Goal: Browse casually: Explore the website without a specific task or goal

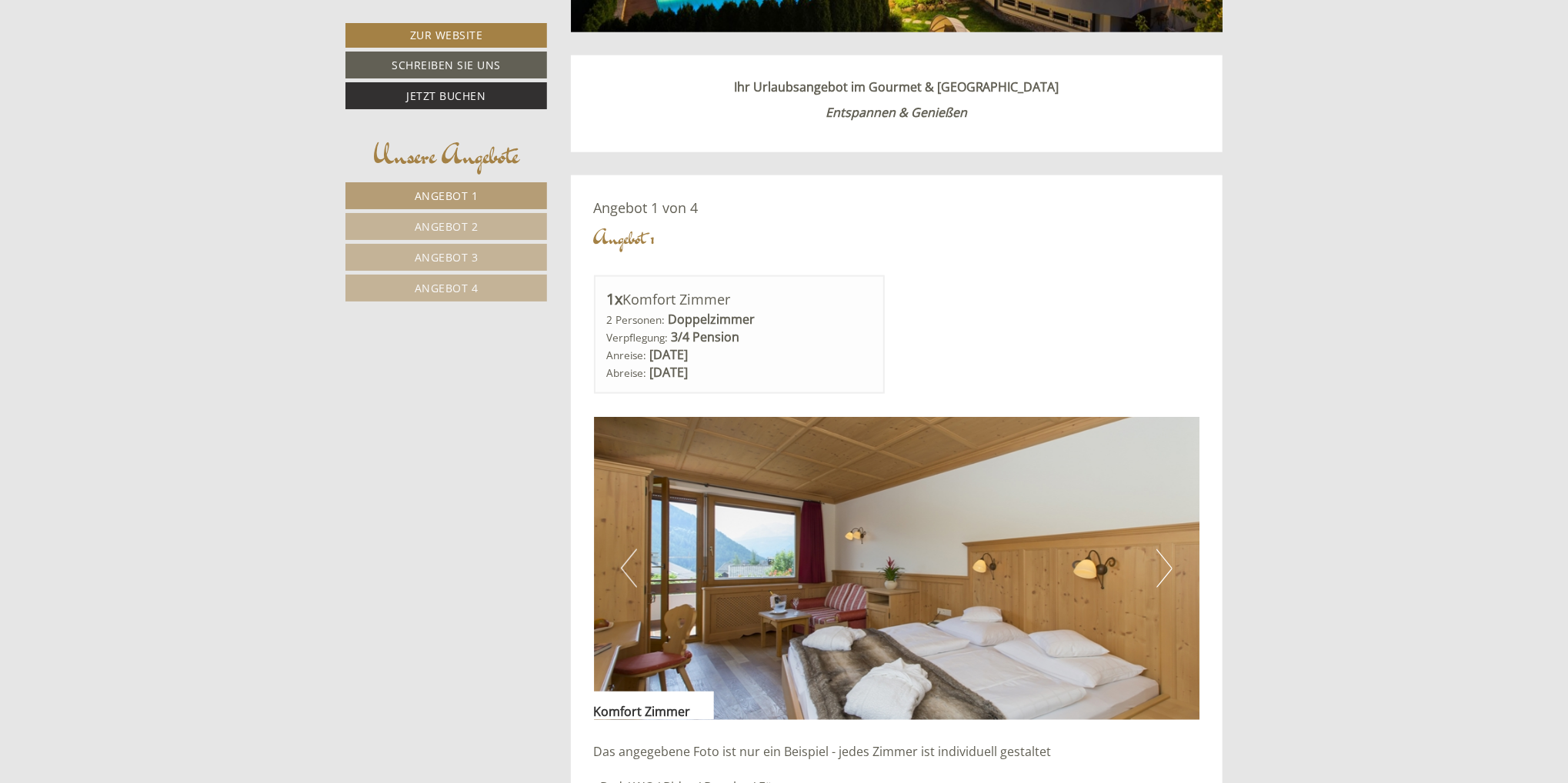
scroll to position [1231, 0]
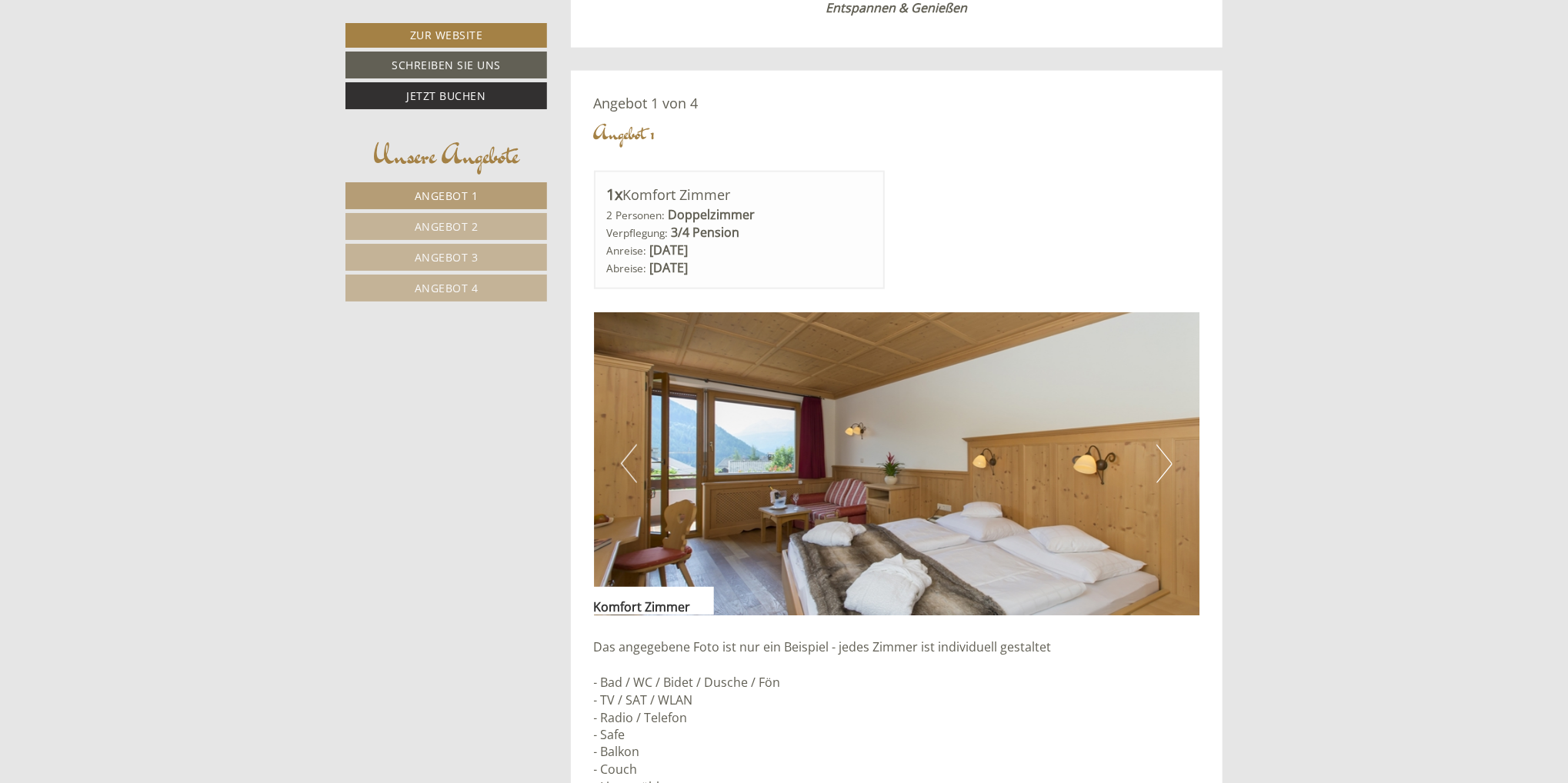
click at [1170, 462] on button "Next" at bounding box center [1164, 464] width 16 height 38
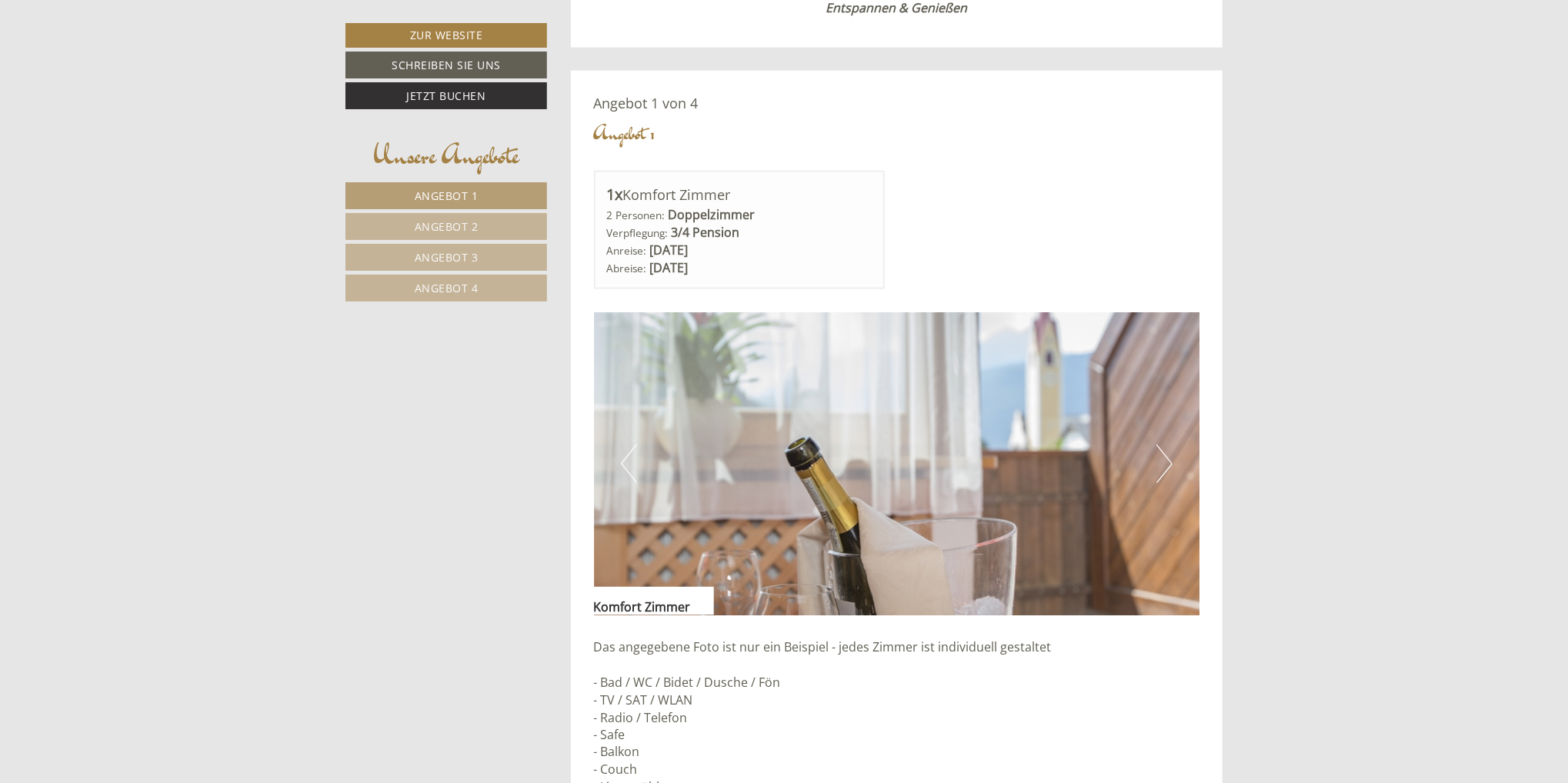
click at [1170, 462] on button "Next" at bounding box center [1164, 464] width 16 height 38
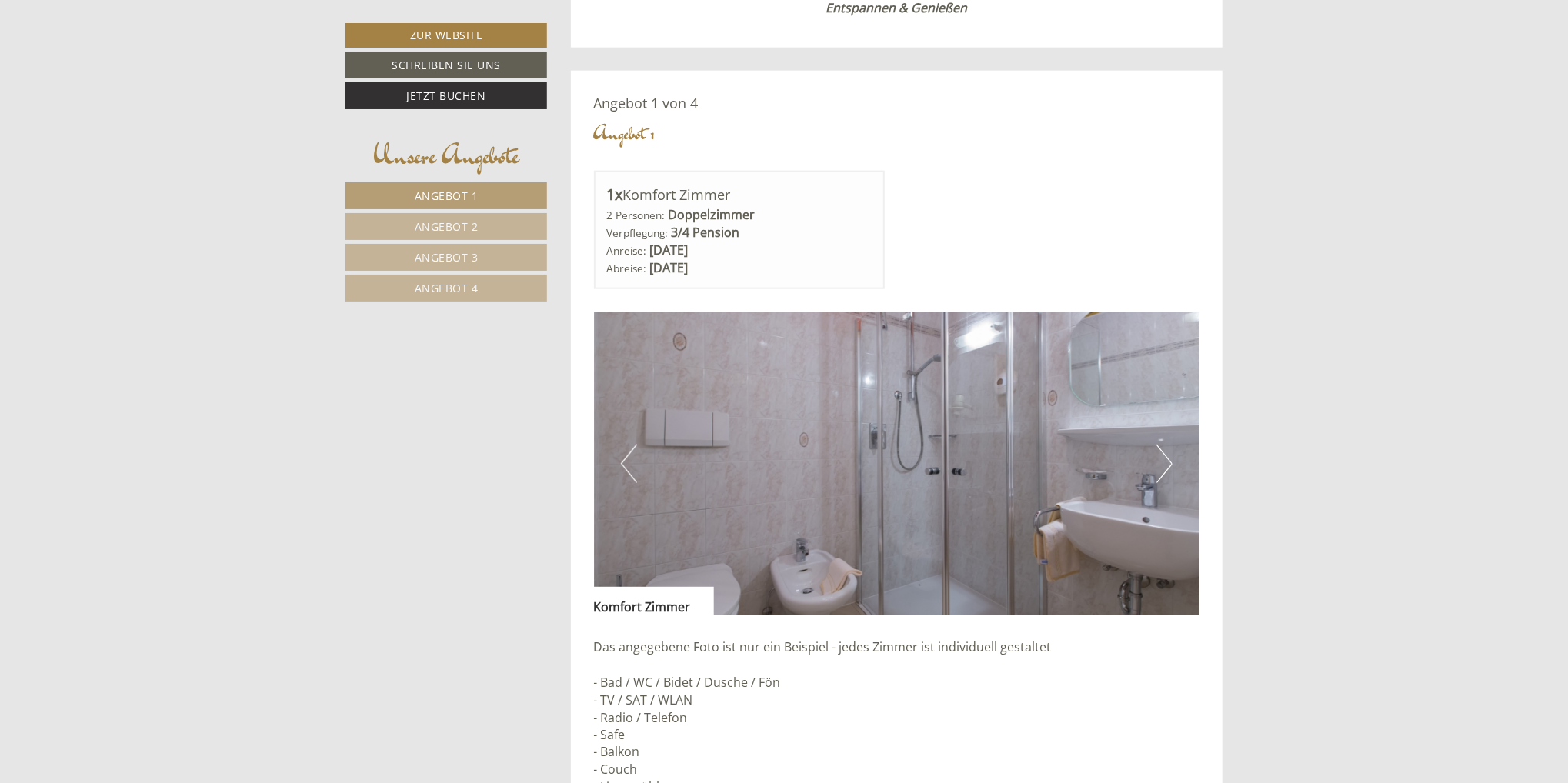
click at [1170, 462] on button "Next" at bounding box center [1164, 464] width 16 height 38
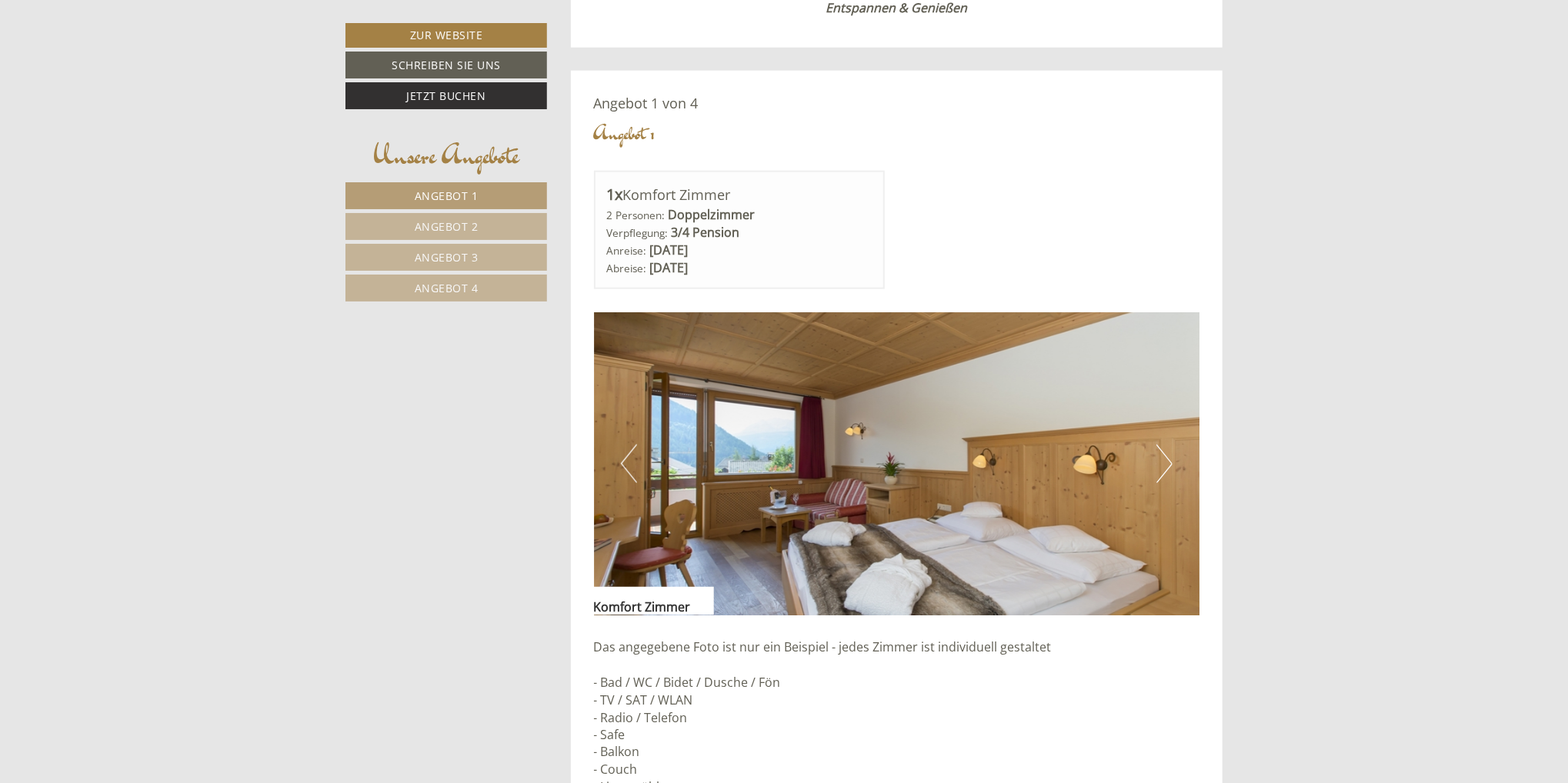
click at [1170, 462] on button "Next" at bounding box center [1164, 464] width 16 height 38
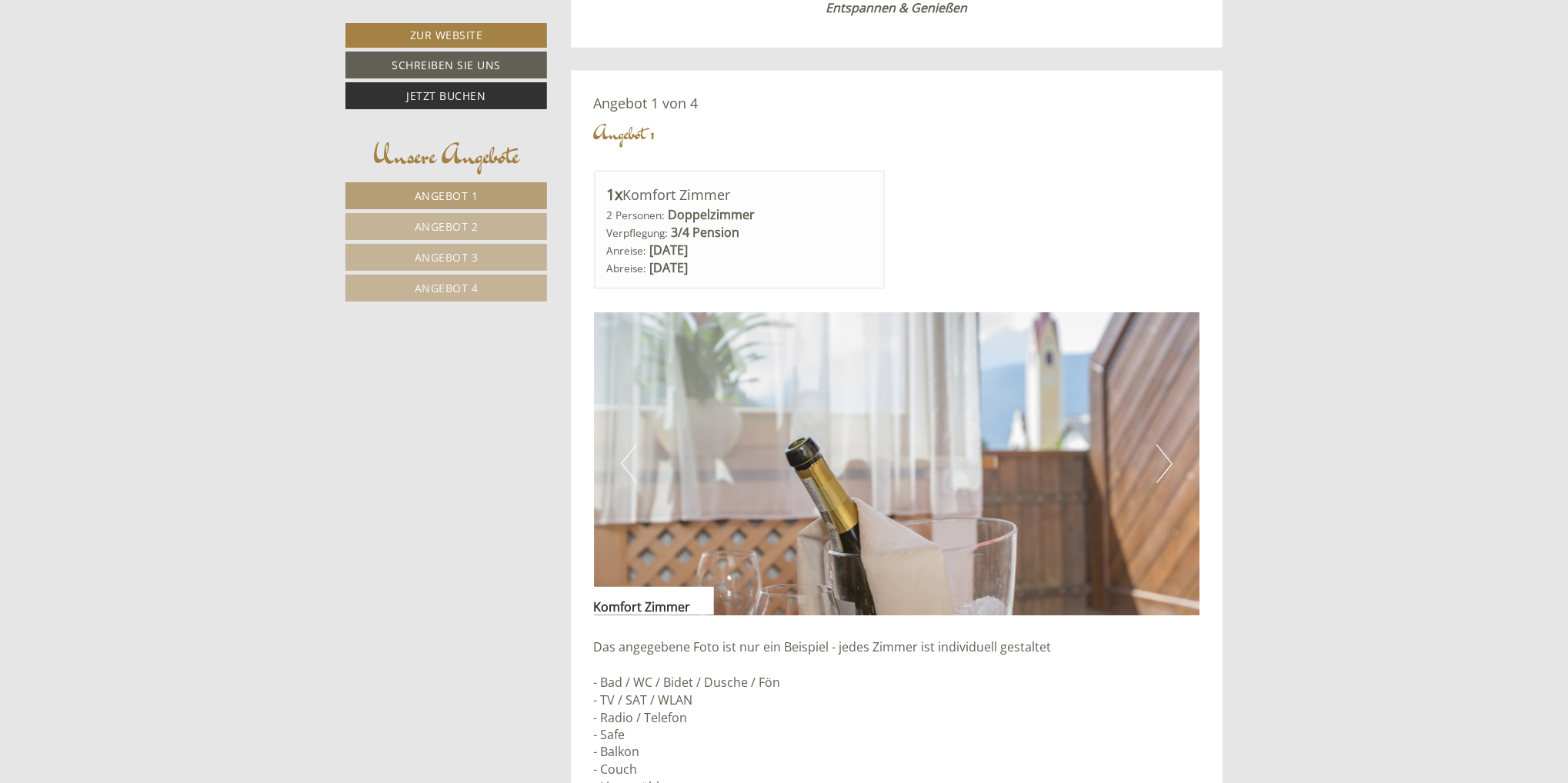
click at [1170, 462] on button "Next" at bounding box center [1164, 464] width 16 height 38
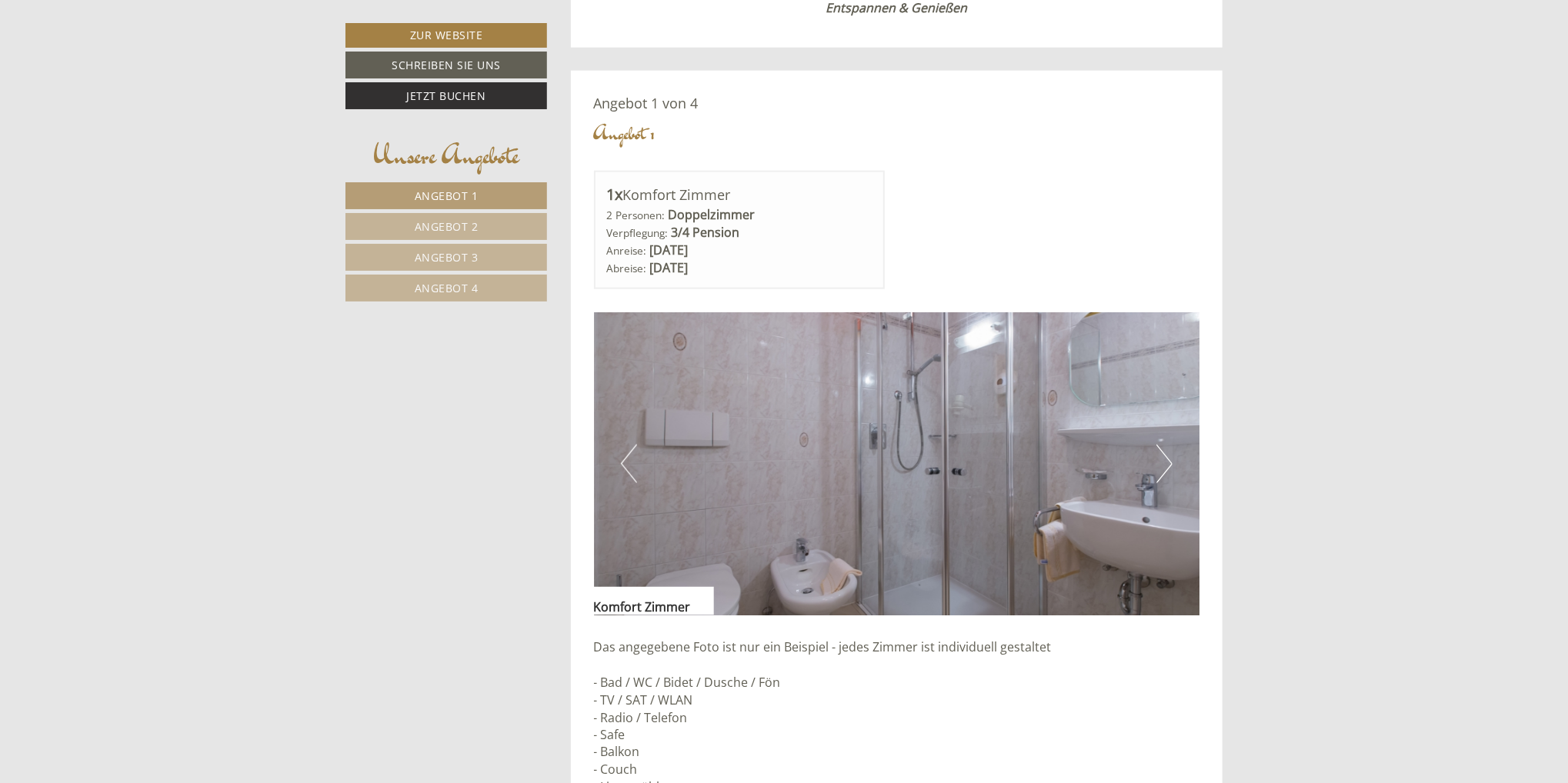
click at [1170, 462] on button "Next" at bounding box center [1164, 464] width 16 height 38
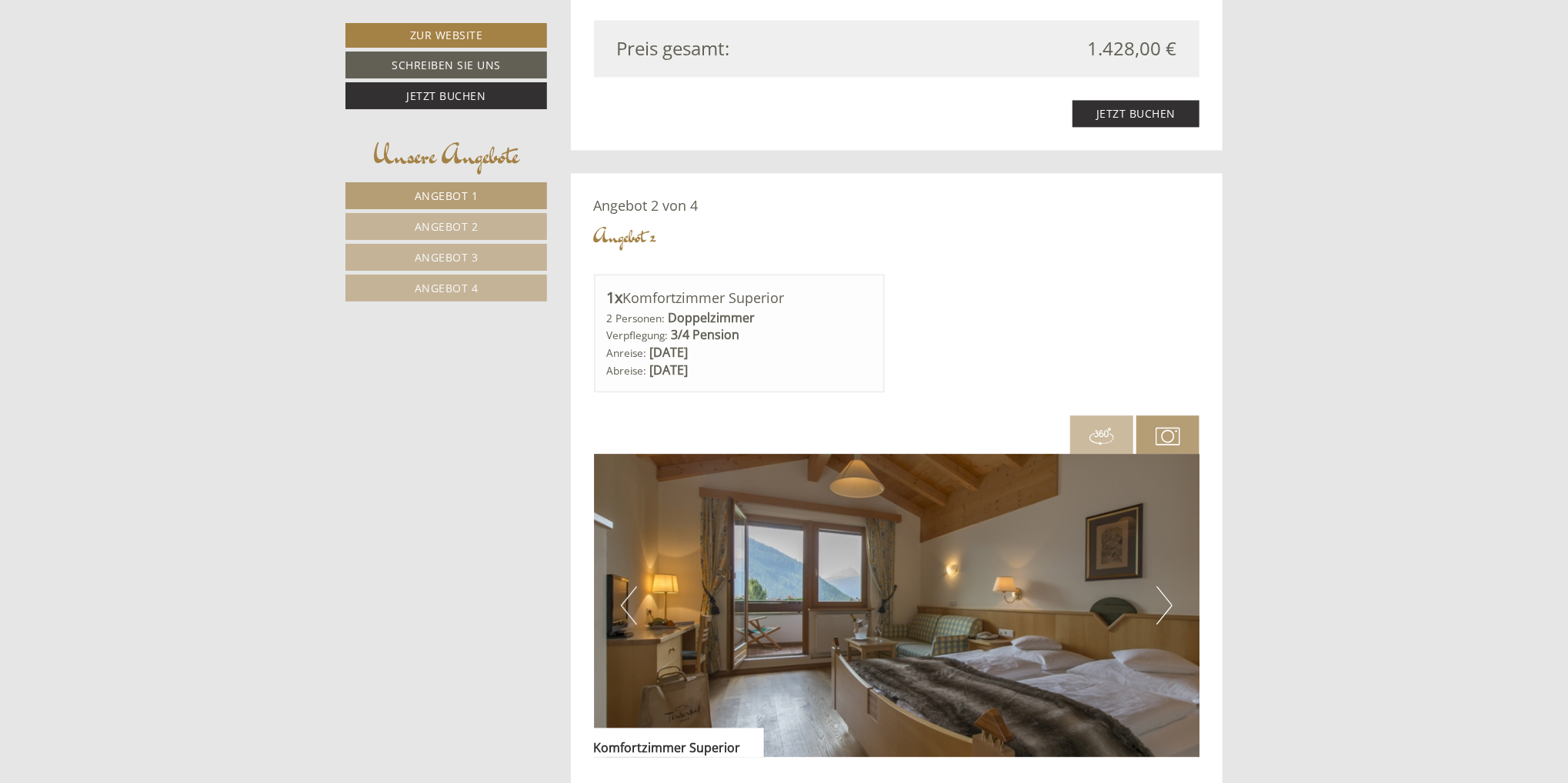
scroll to position [2385, 0]
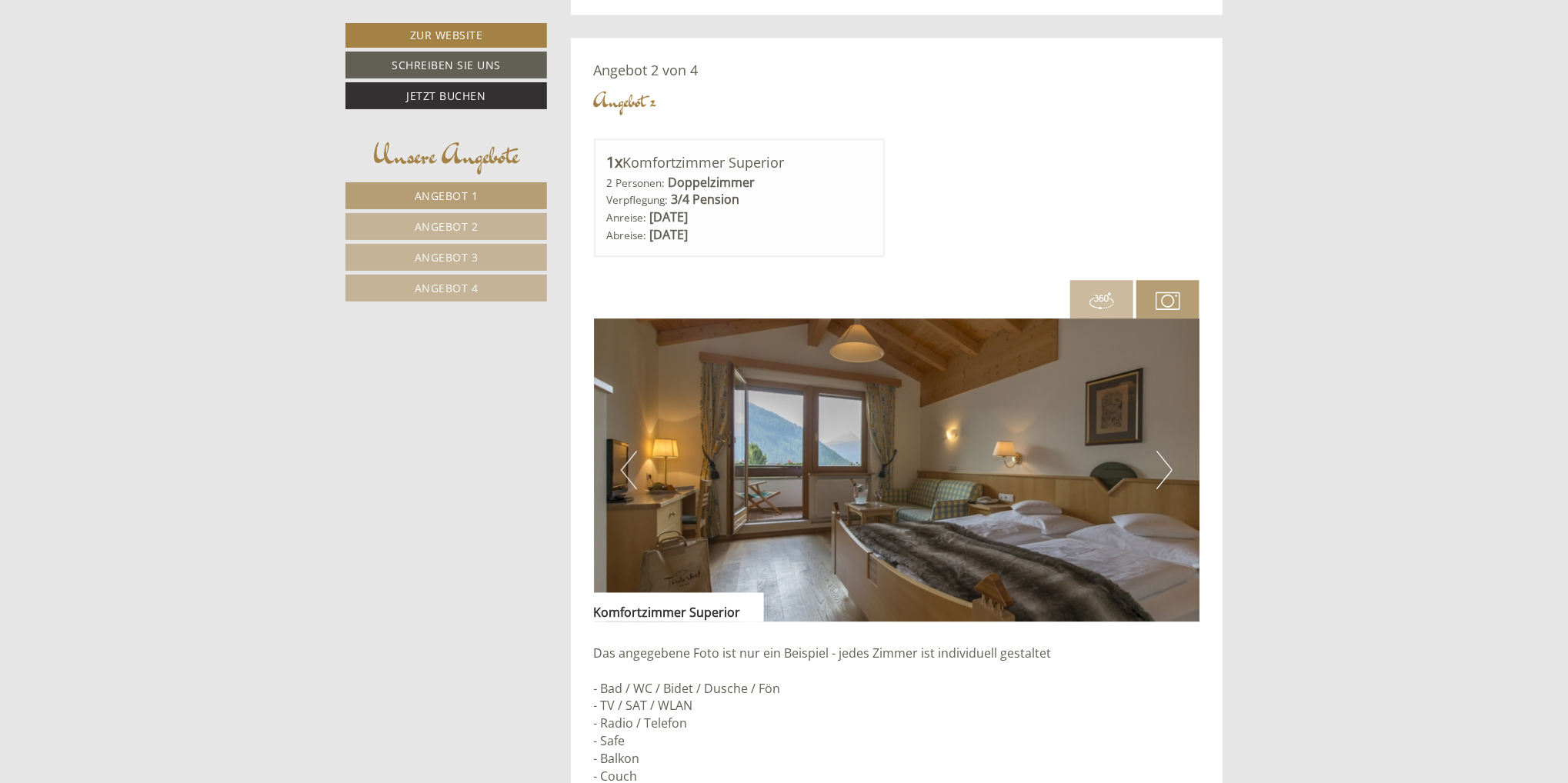
click at [1168, 465] on button "Next" at bounding box center [1164, 470] width 16 height 38
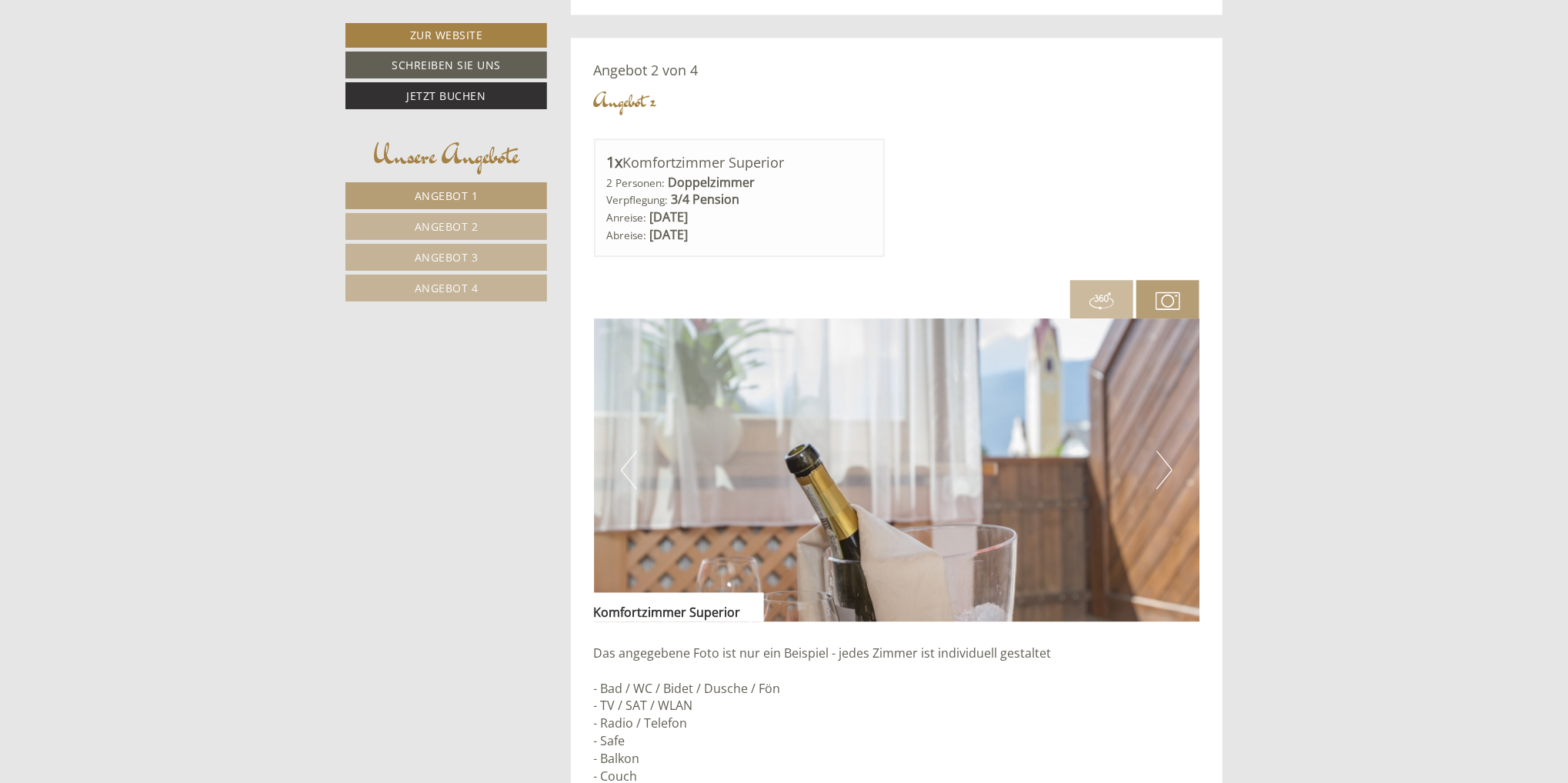
click at [1170, 464] on button "Next" at bounding box center [1164, 470] width 16 height 38
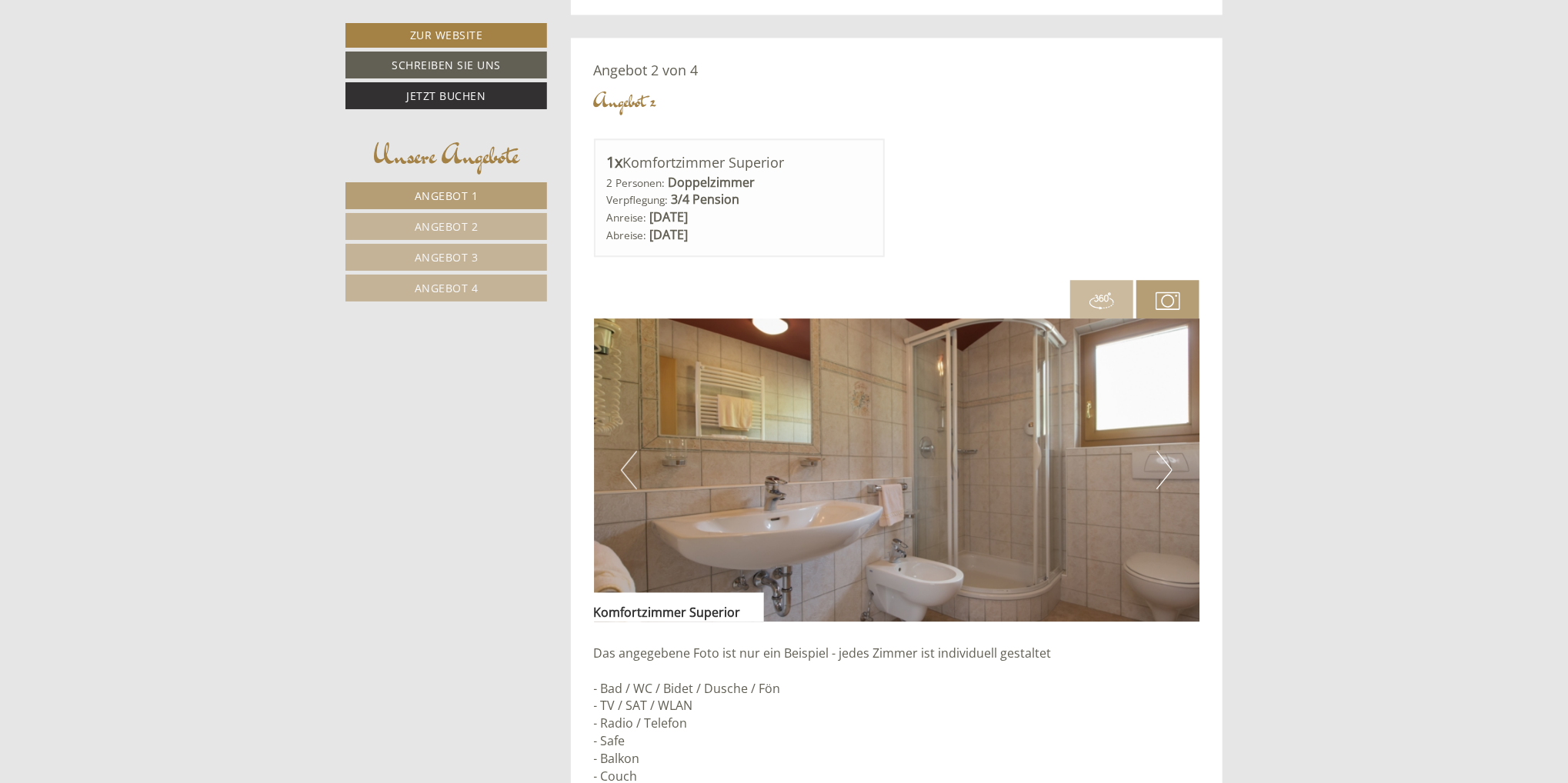
click at [1170, 464] on button "Next" at bounding box center [1164, 470] width 16 height 38
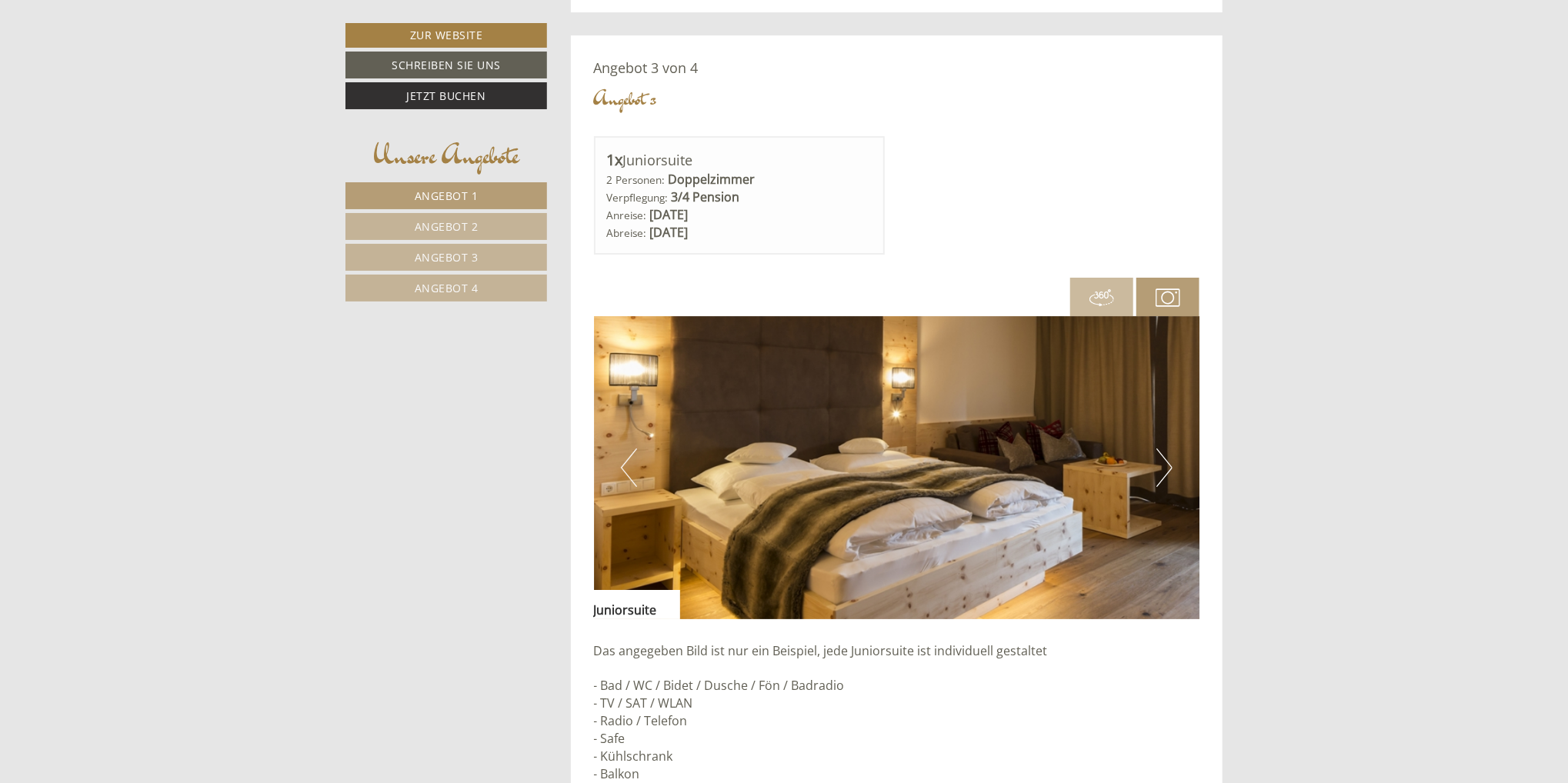
scroll to position [3539, 0]
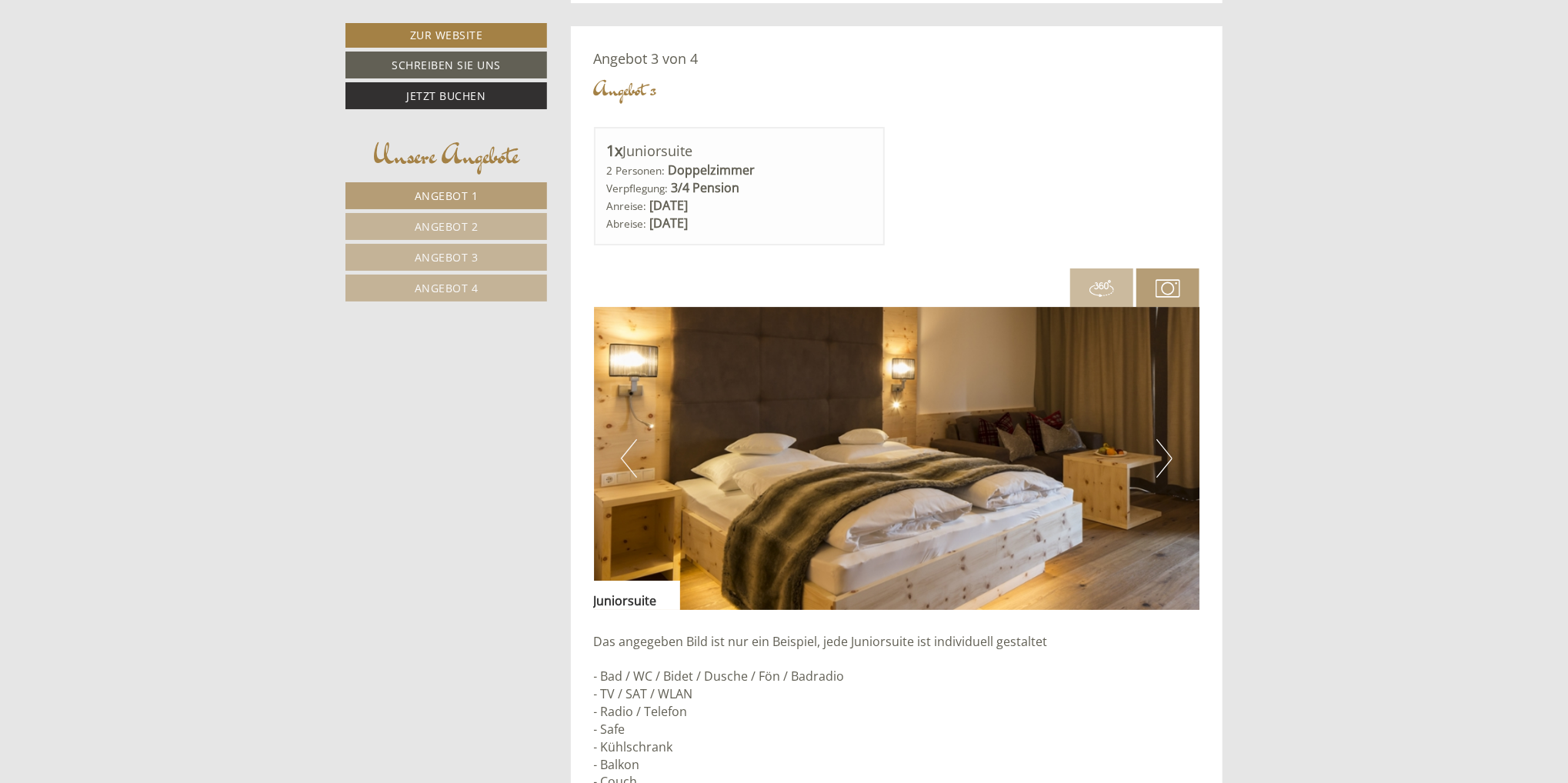
click at [1166, 457] on button "Next" at bounding box center [1164, 458] width 16 height 38
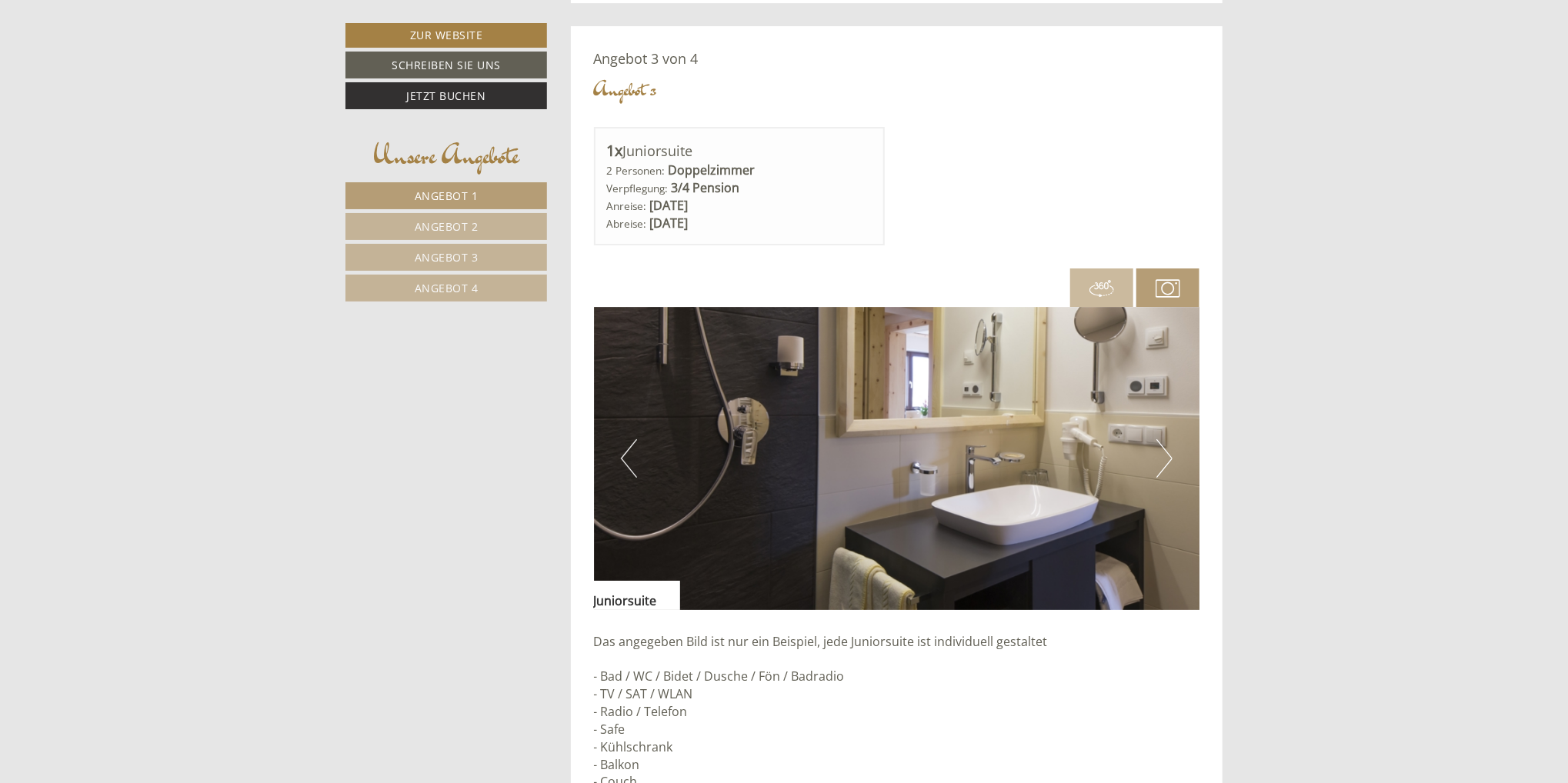
click at [1170, 456] on button "Next" at bounding box center [1164, 458] width 16 height 38
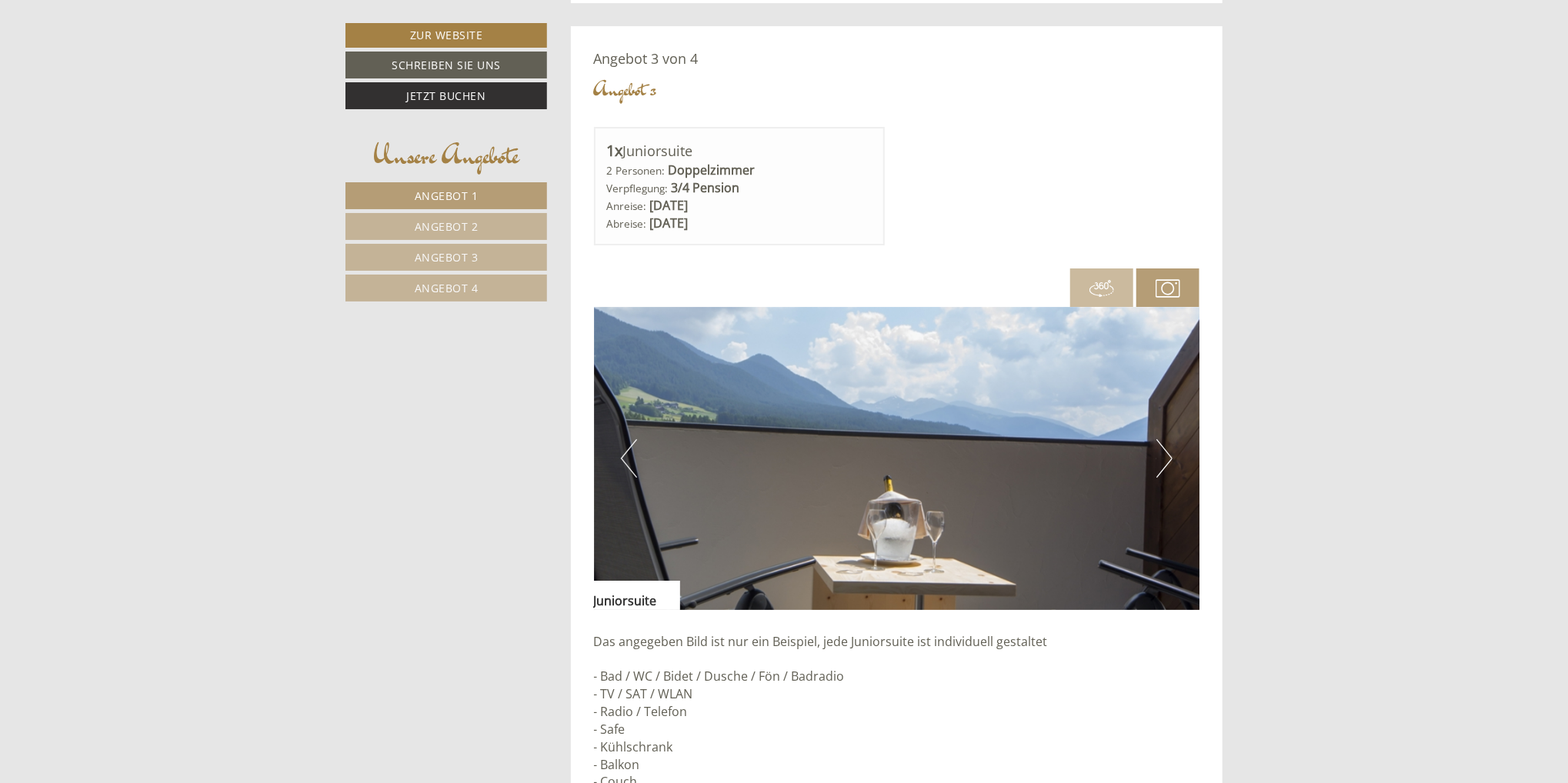
click at [1170, 456] on button "Next" at bounding box center [1164, 458] width 16 height 38
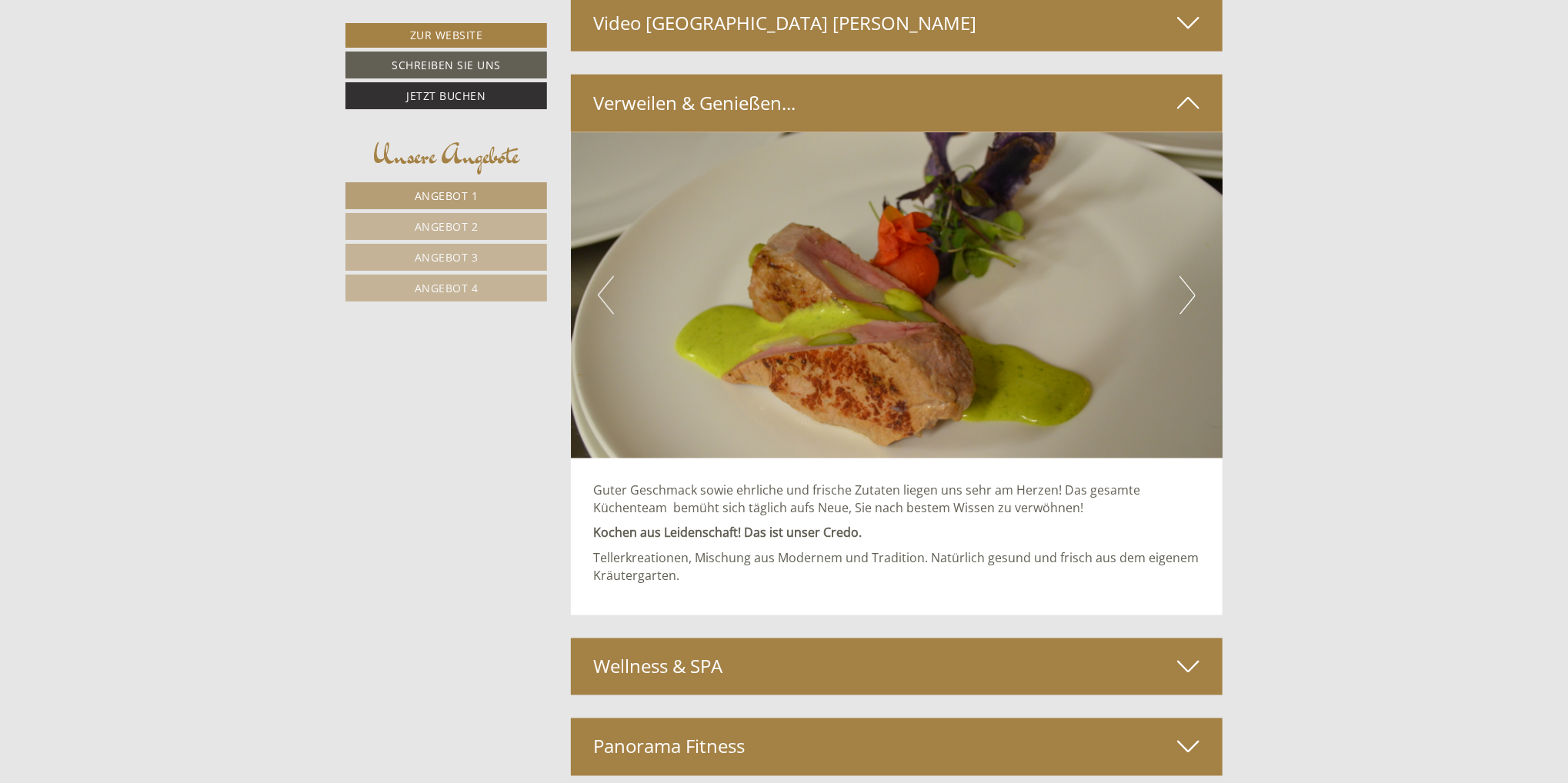
scroll to position [5308, 0]
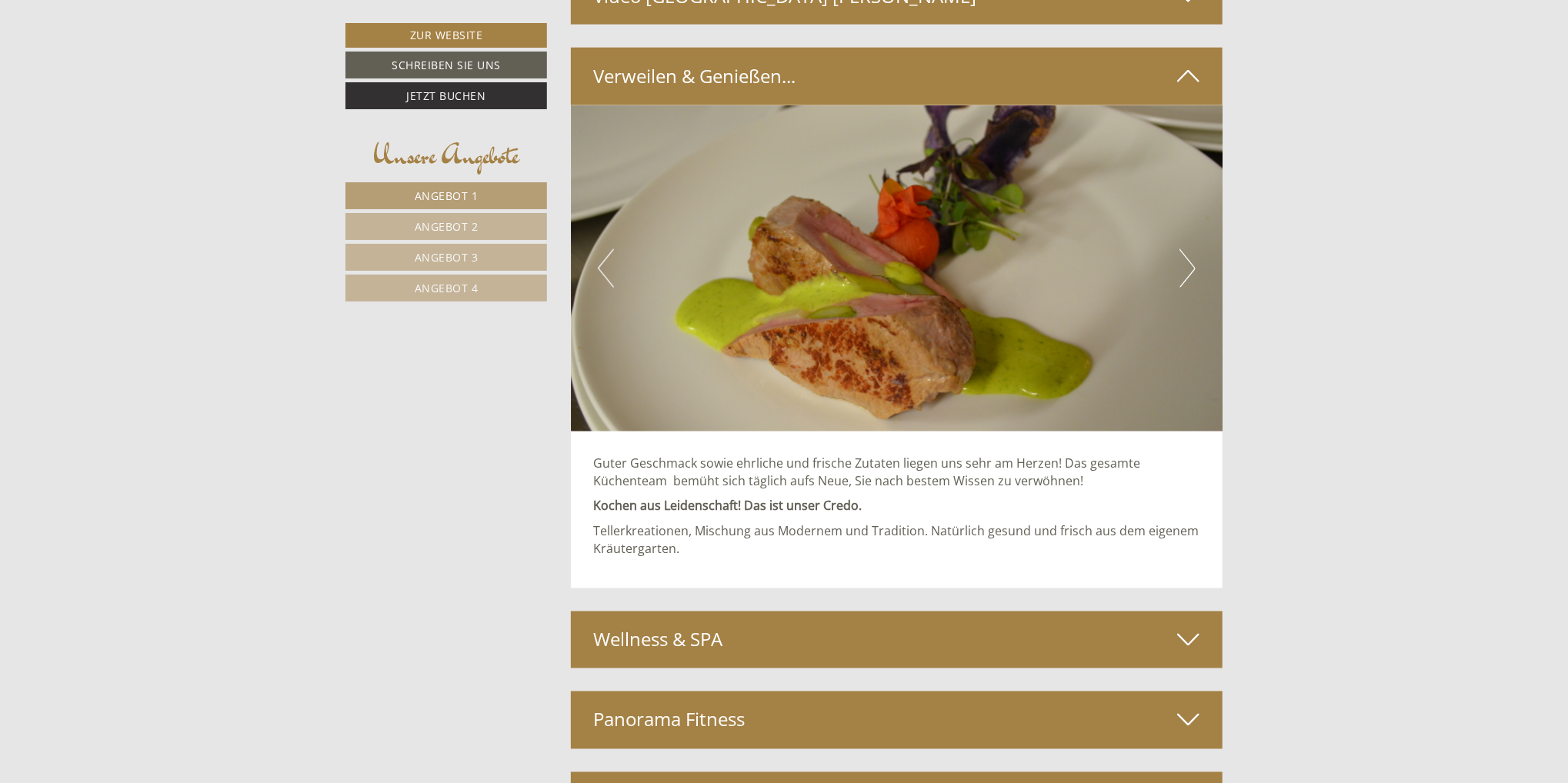
click at [1187, 256] on button "Next" at bounding box center [1187, 269] width 16 height 38
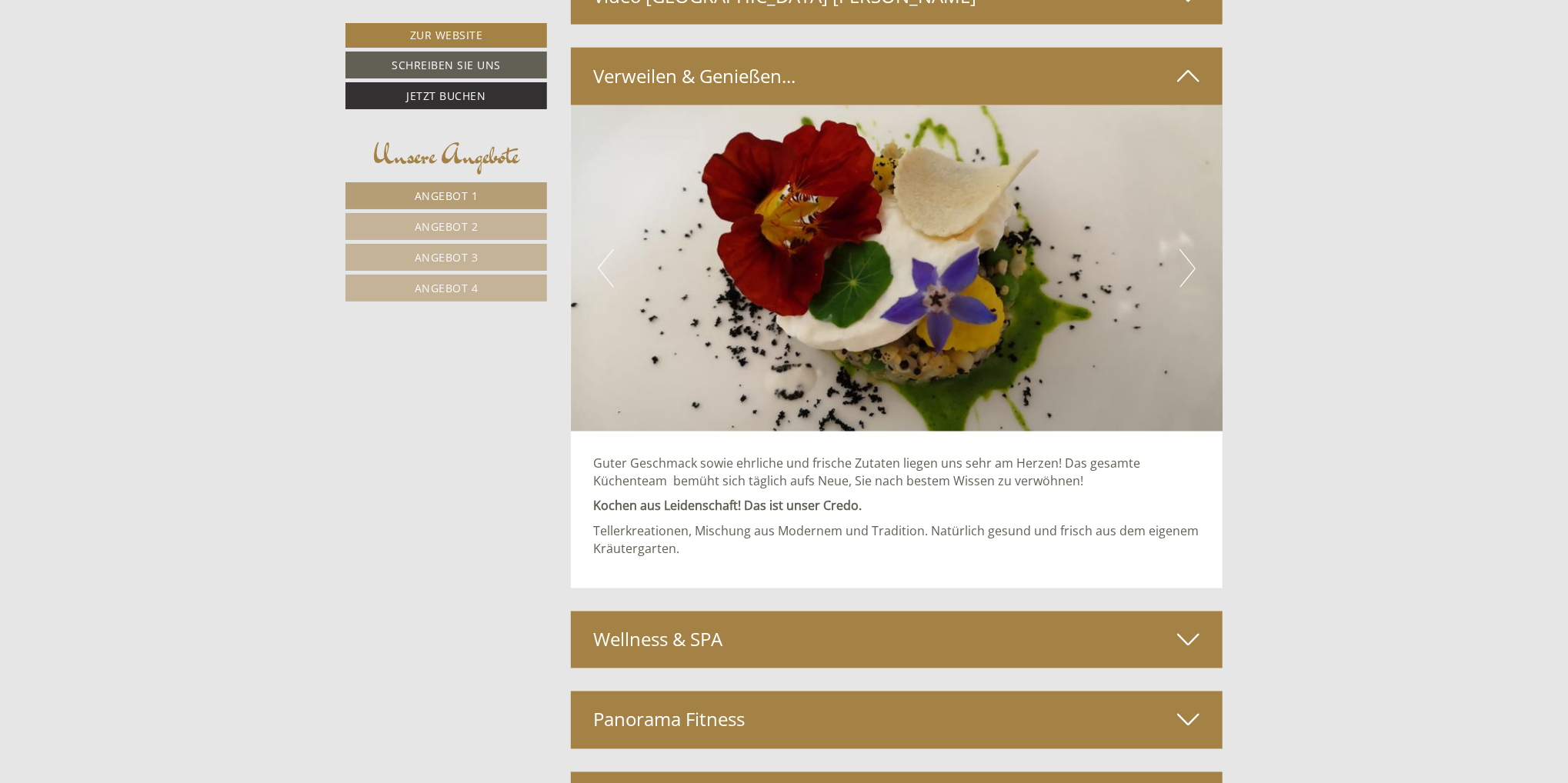
click at [1188, 263] on button "Next" at bounding box center [1187, 269] width 16 height 38
click at [1192, 265] on button "Next" at bounding box center [1187, 269] width 16 height 38
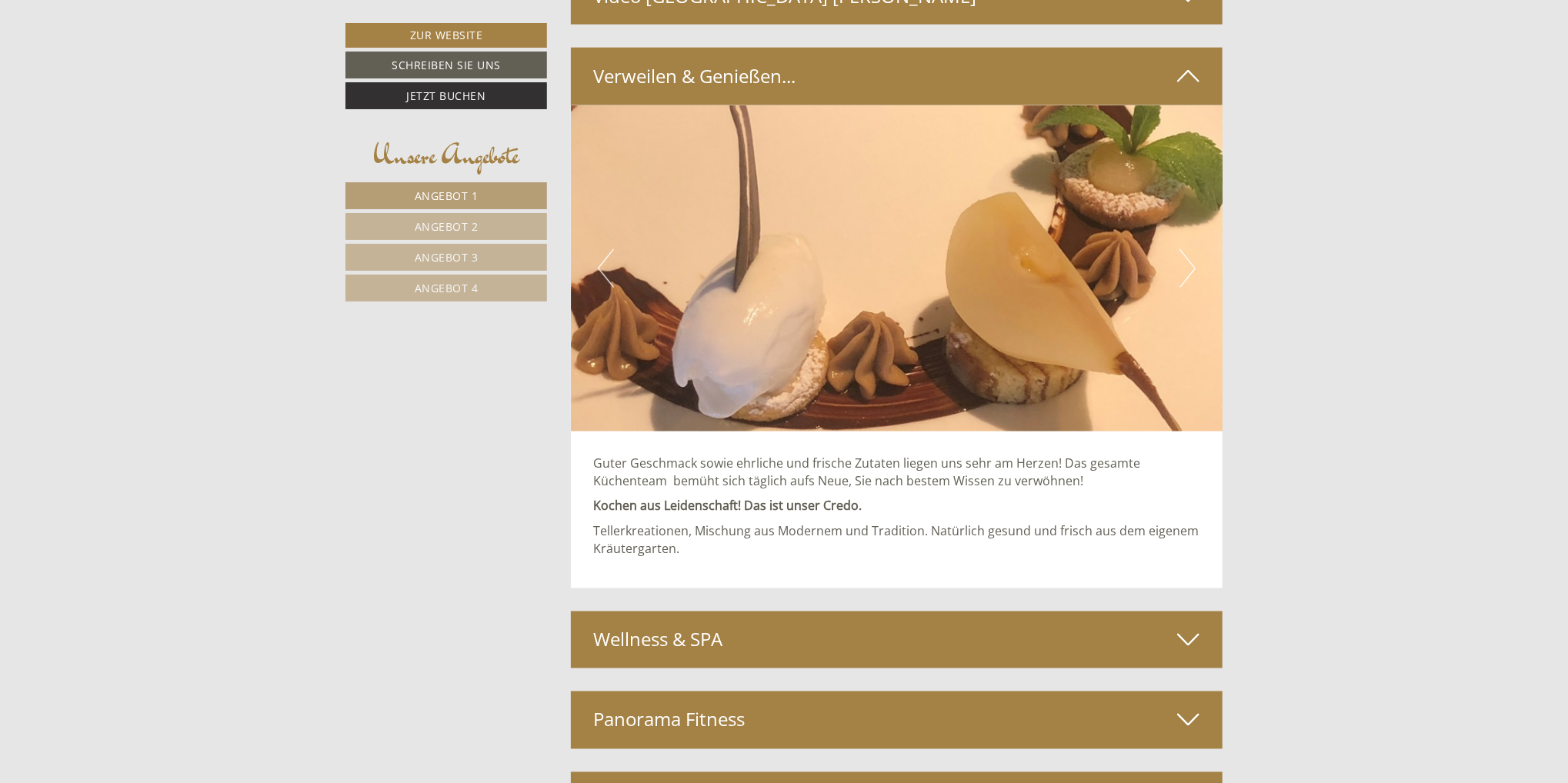
click at [1192, 265] on button "Next" at bounding box center [1187, 269] width 16 height 38
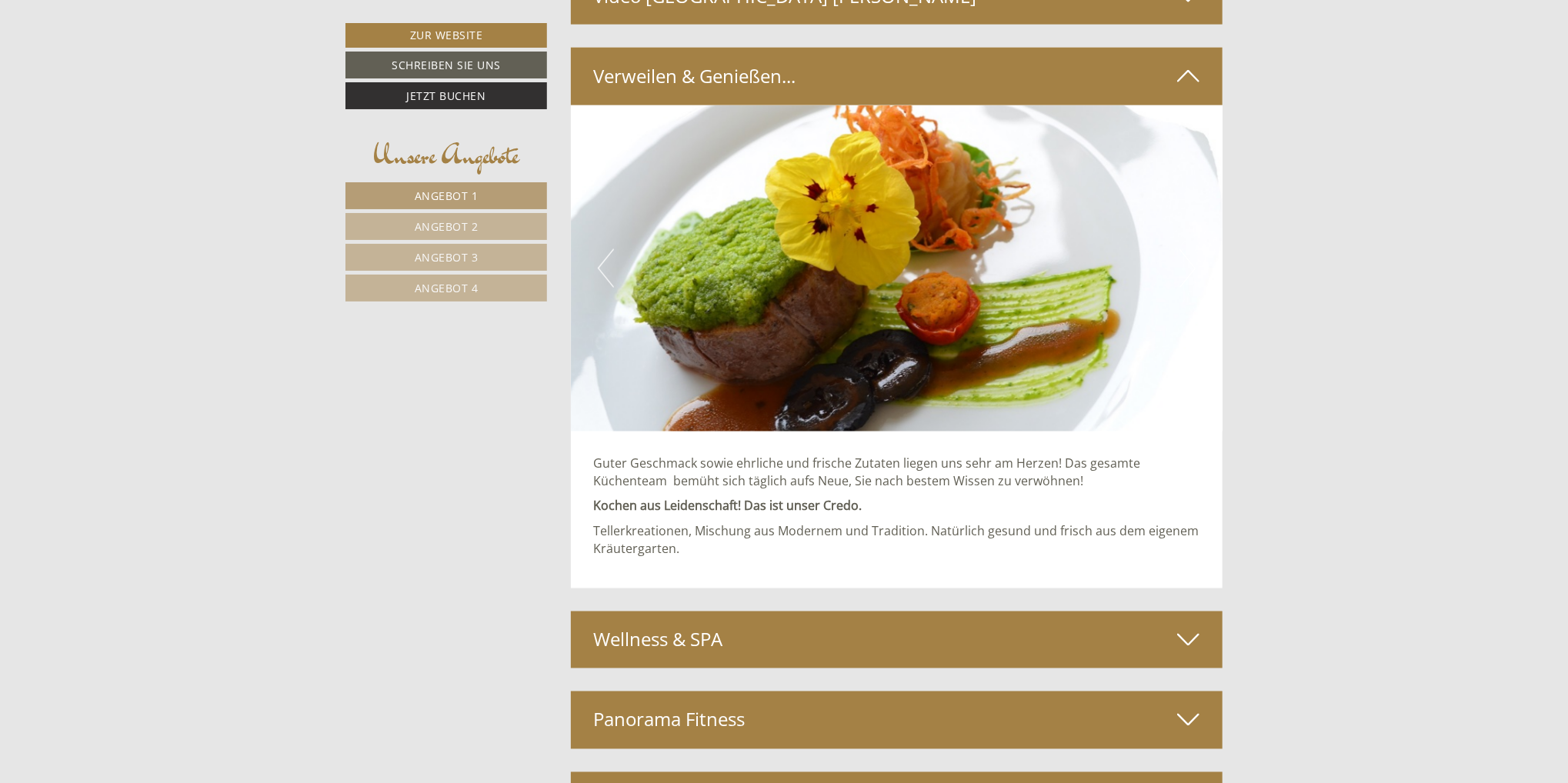
click at [1192, 265] on button "Next" at bounding box center [1187, 269] width 16 height 38
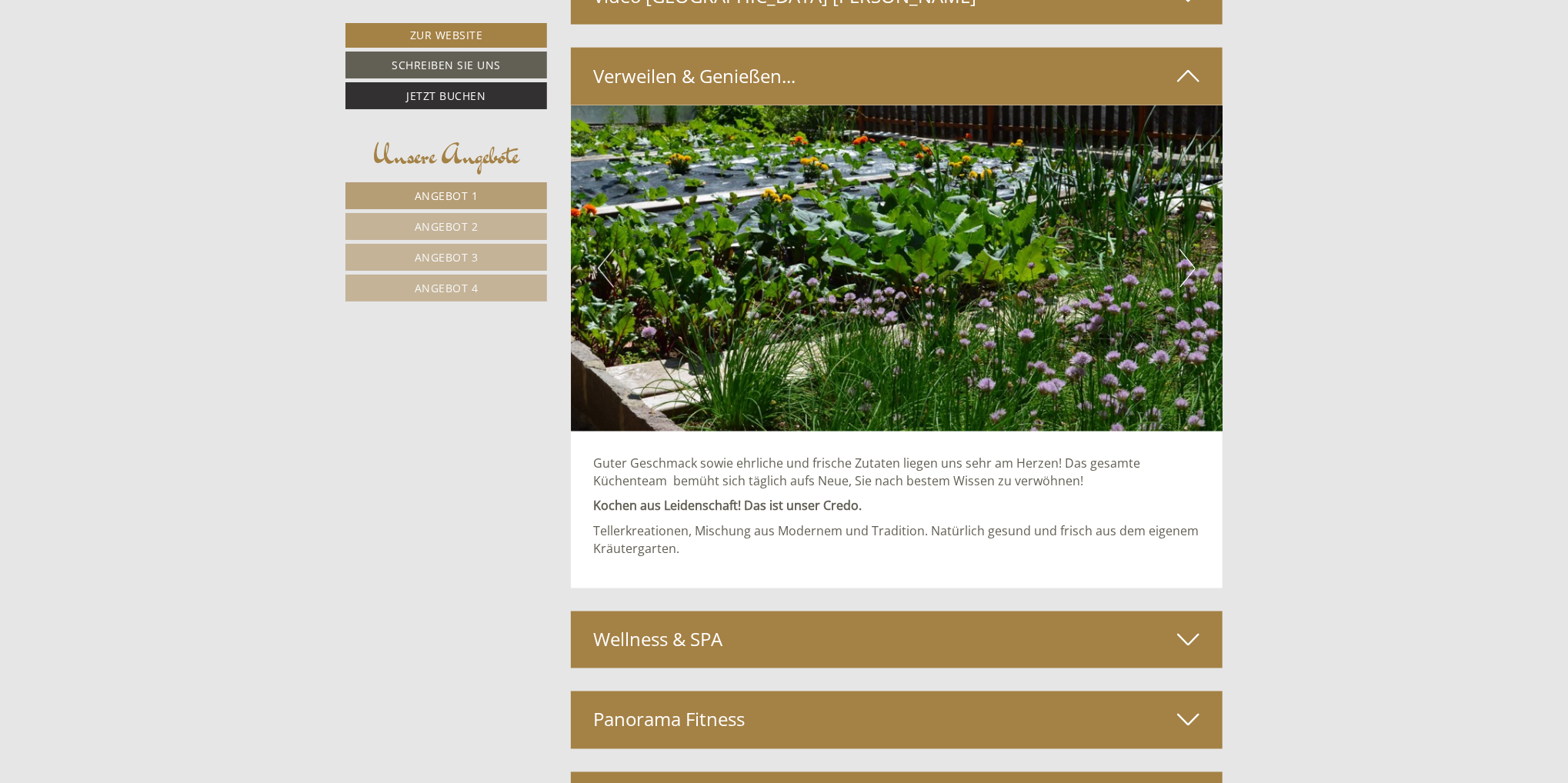
click at [1192, 265] on button "Next" at bounding box center [1187, 269] width 16 height 38
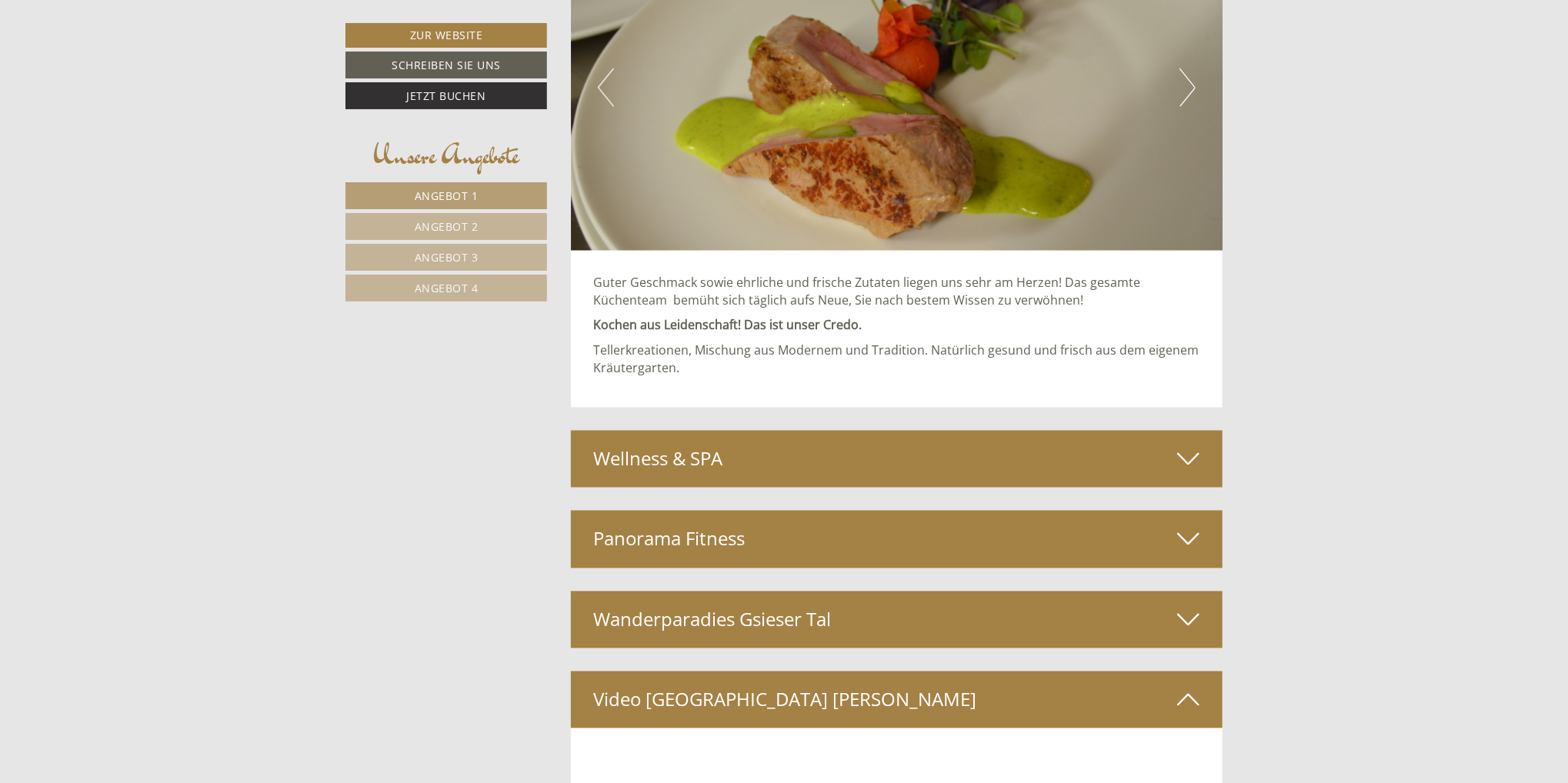
scroll to position [5539, 0]
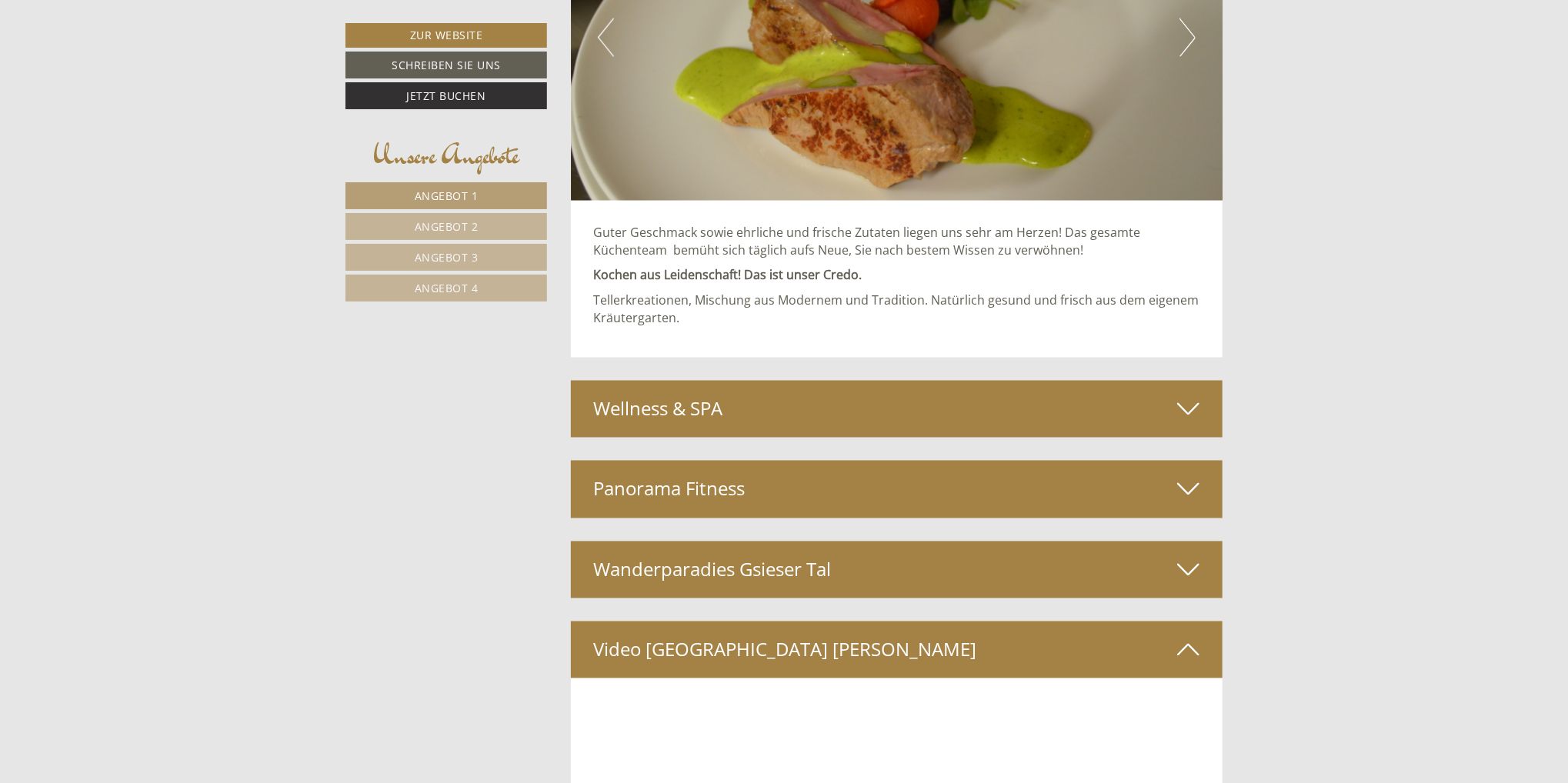
click at [1189, 397] on icon at bounding box center [1188, 409] width 23 height 26
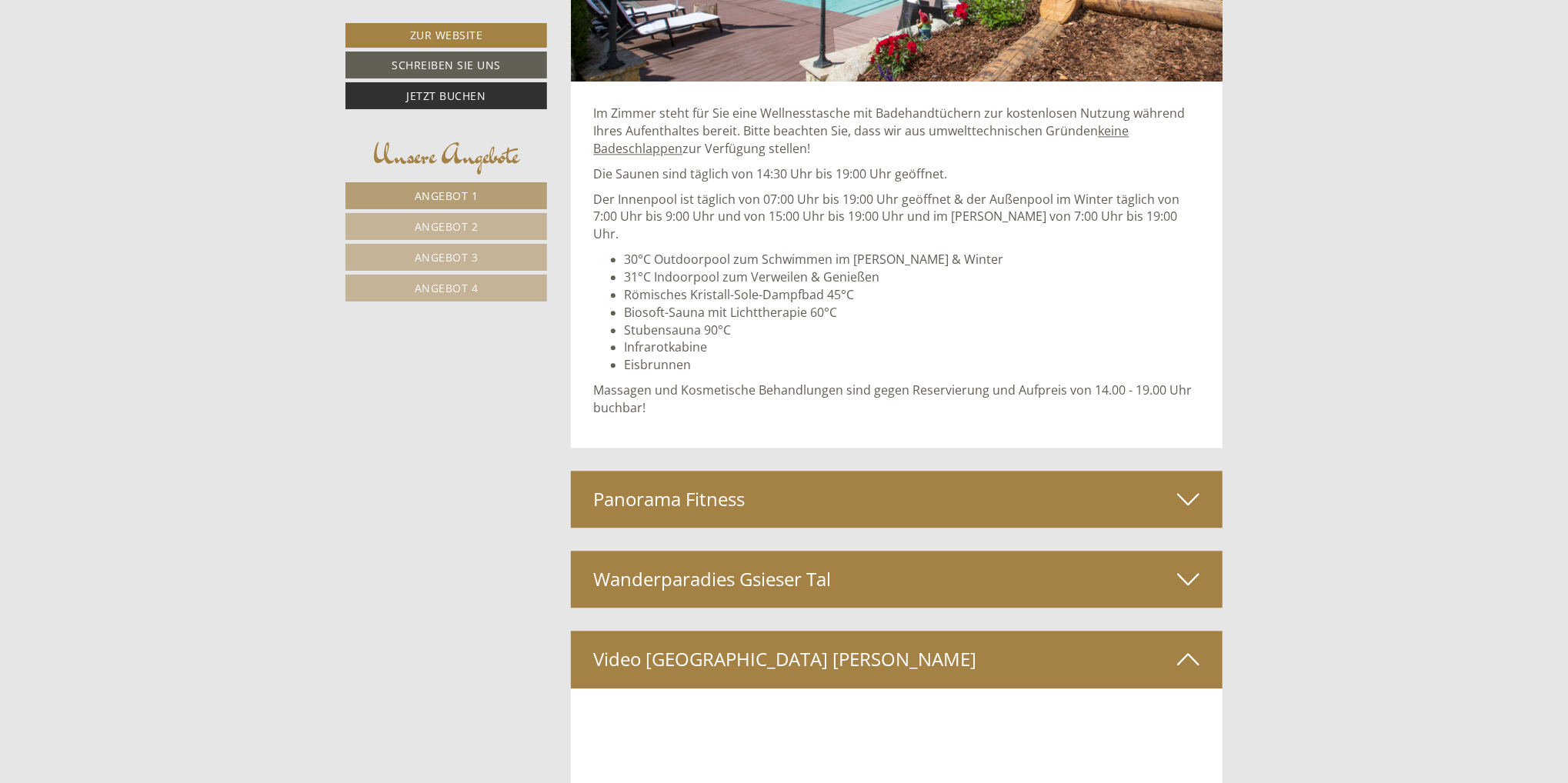
scroll to position [6231, 0]
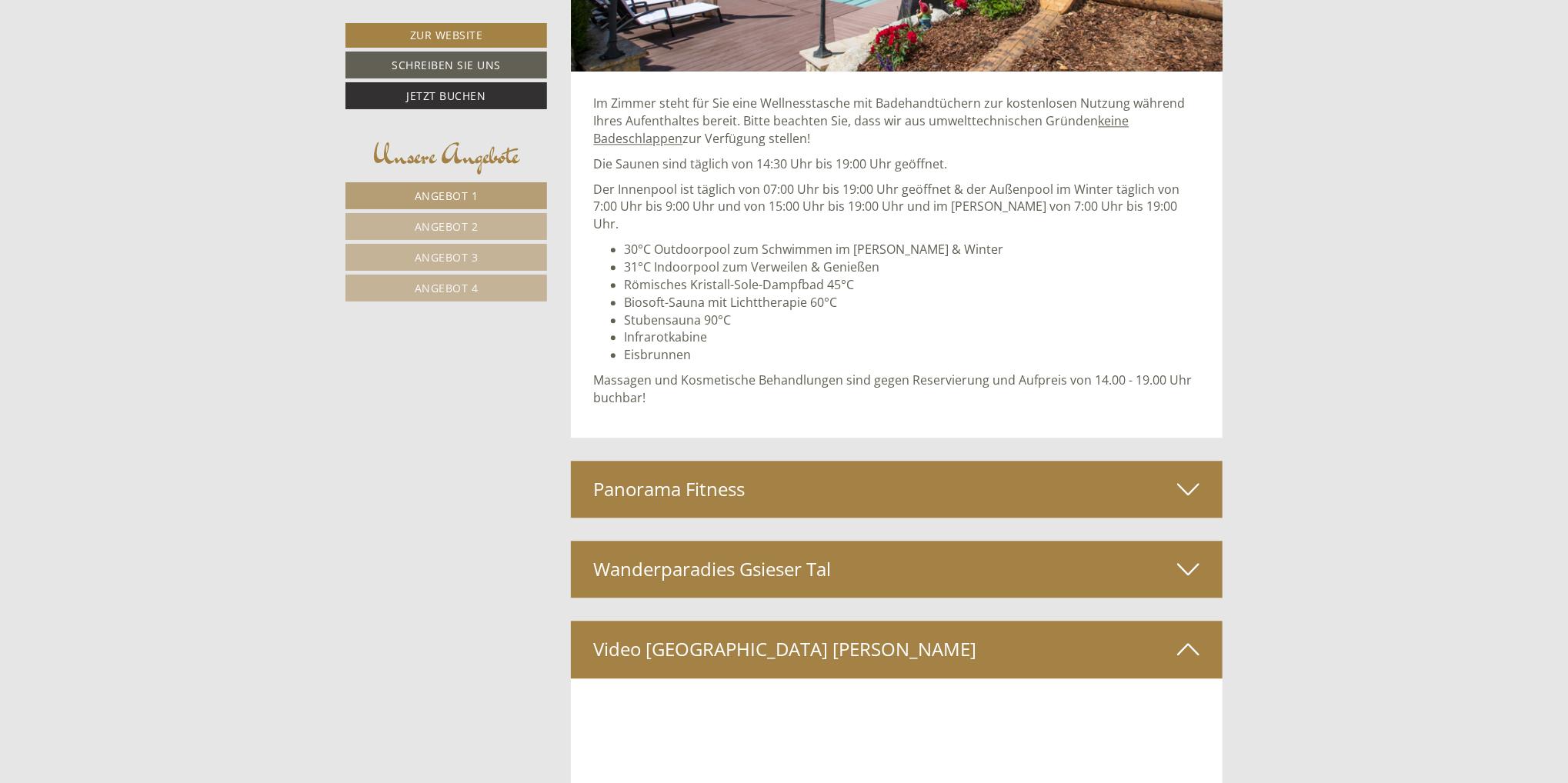
click at [1185, 476] on icon at bounding box center [1188, 489] width 23 height 26
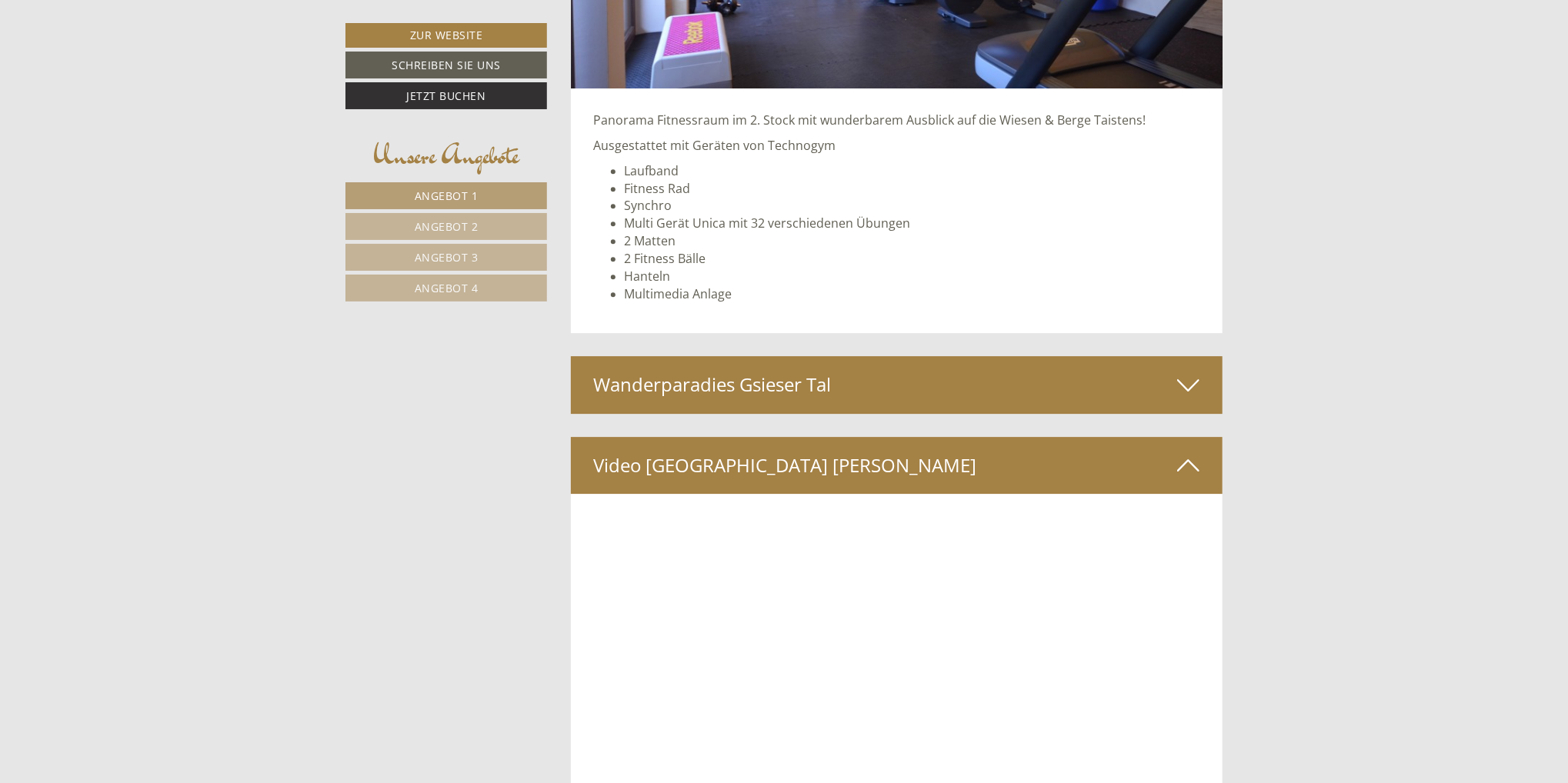
scroll to position [7077, 0]
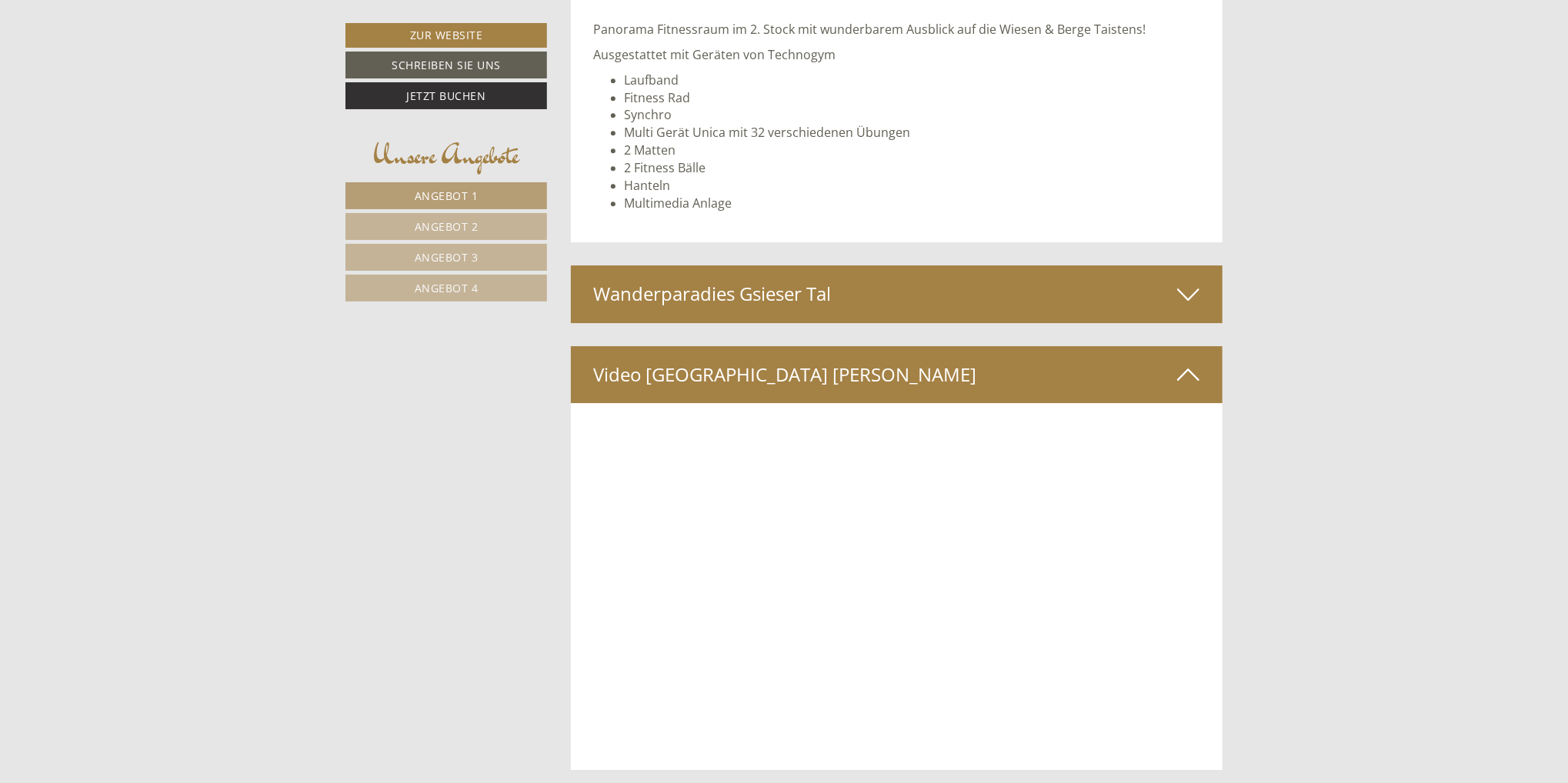
click at [1194, 281] on icon at bounding box center [1188, 294] width 23 height 26
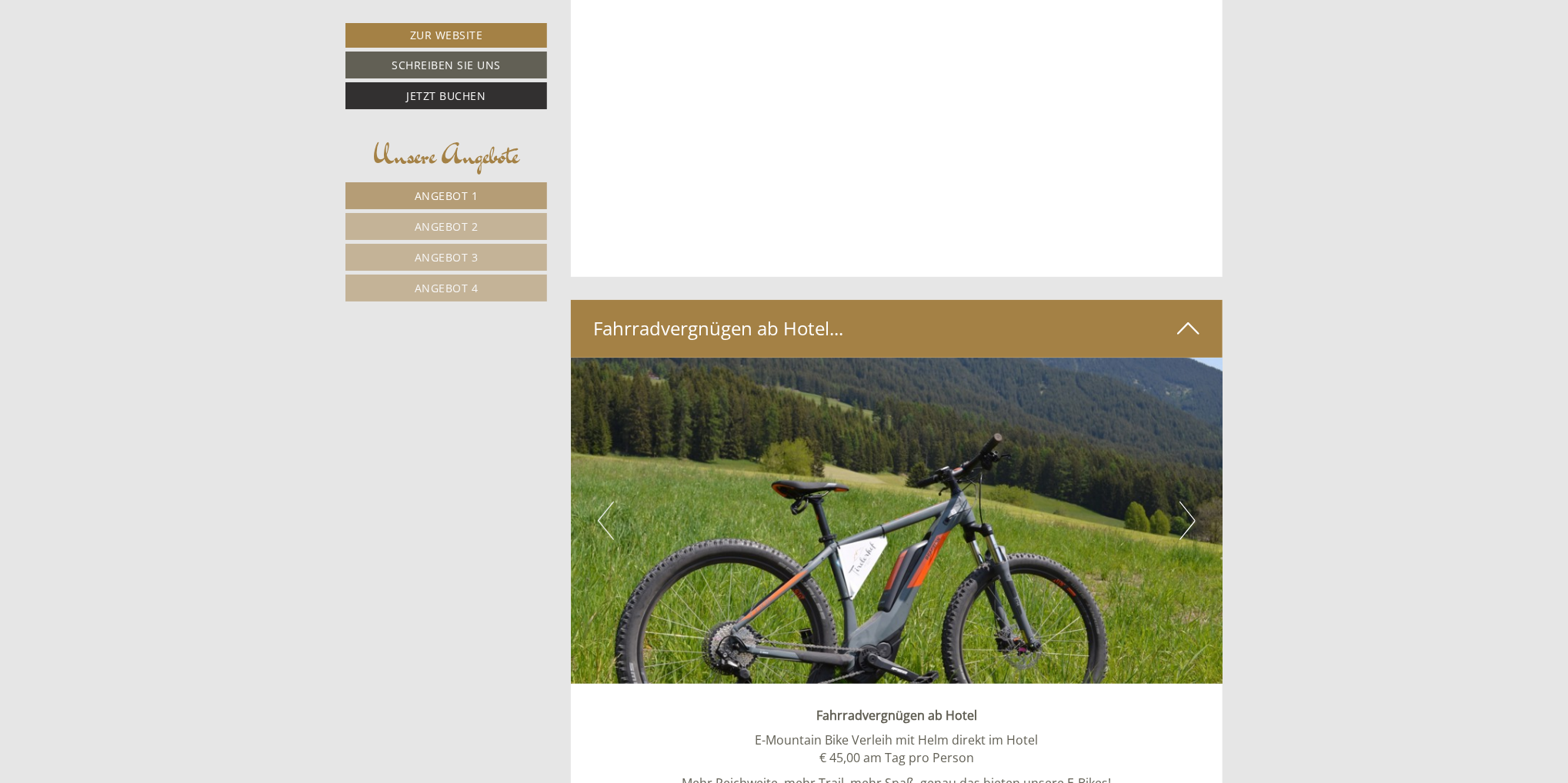
scroll to position [8154, 0]
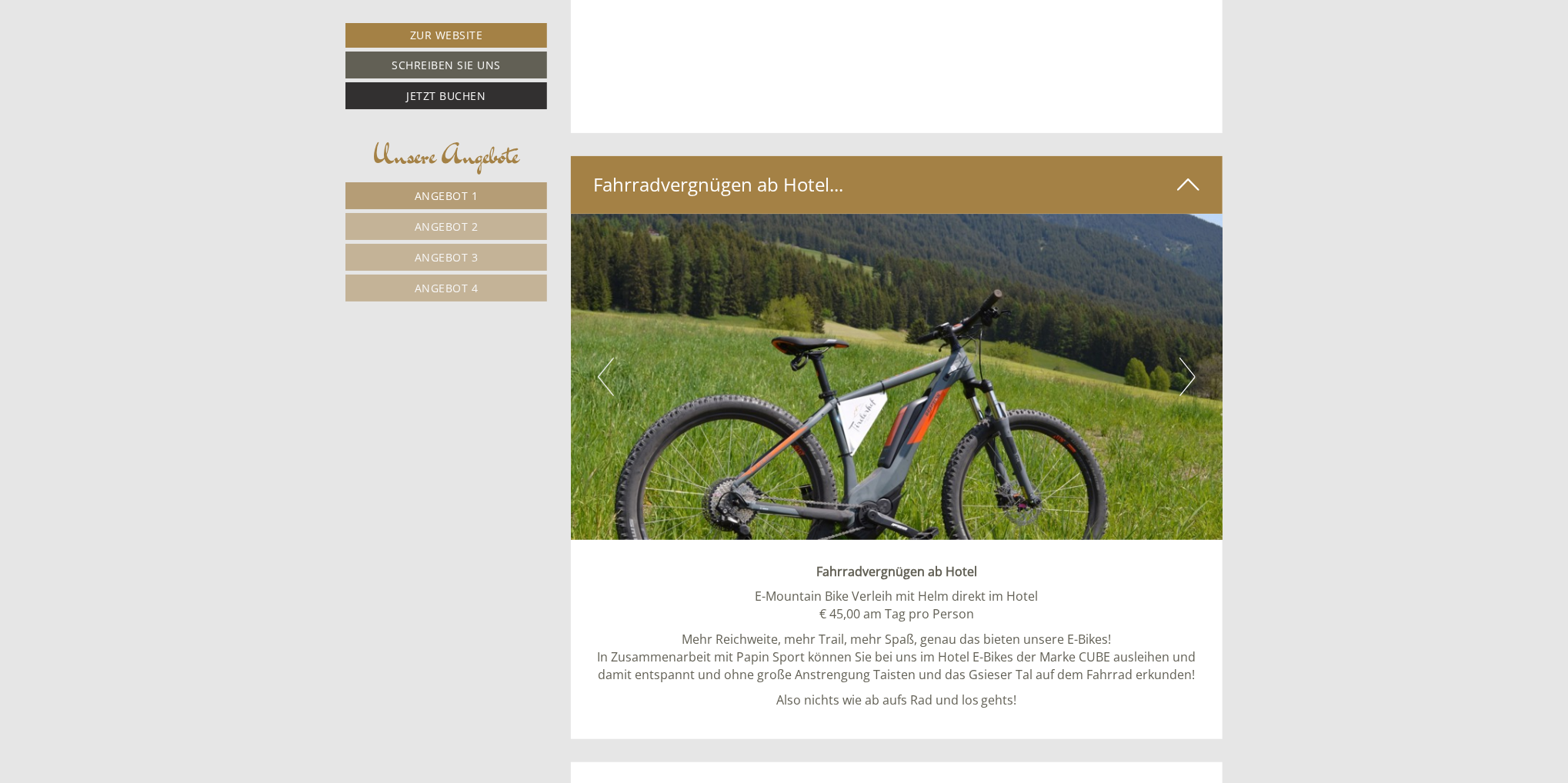
click at [1193, 358] on button "Next" at bounding box center [1187, 377] width 16 height 38
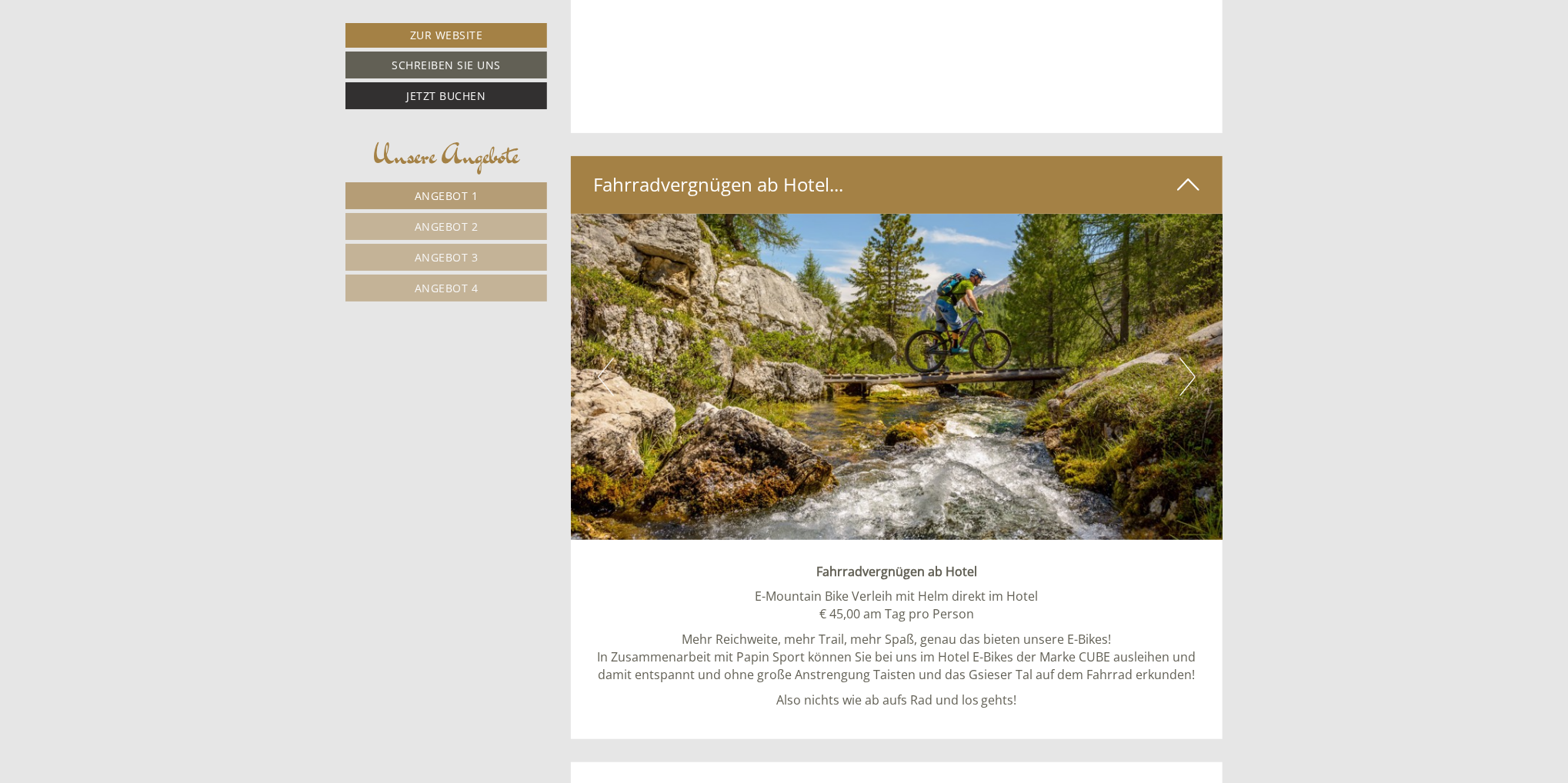
click at [1193, 358] on button "Next" at bounding box center [1187, 377] width 16 height 38
click at [1191, 358] on button "Next" at bounding box center [1187, 377] width 16 height 38
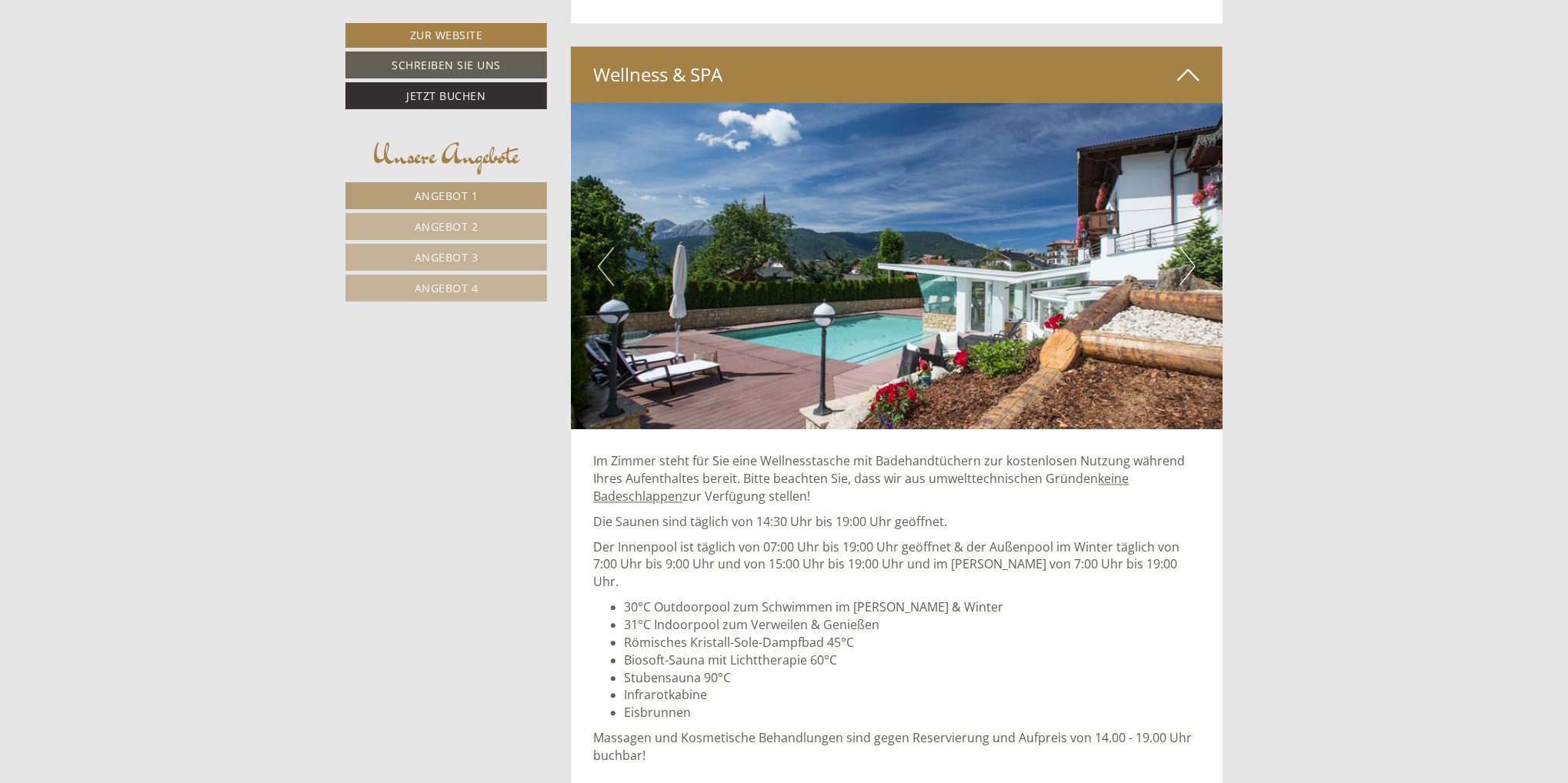
scroll to position [5596, 0]
